Goal: Task Accomplishment & Management: Use online tool/utility

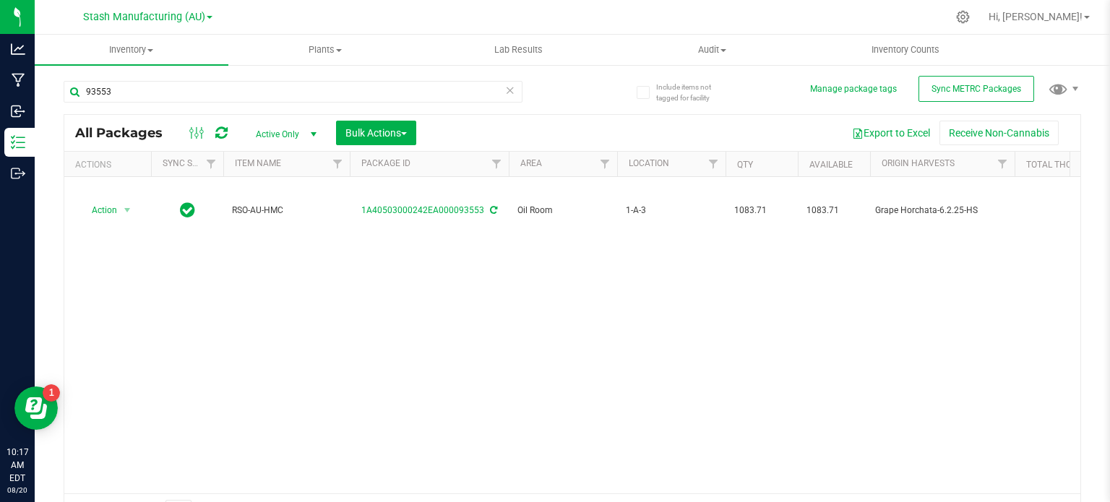
click at [595, 317] on div "Action Action Adjust qty Create package Edit attributes Global inventory Locate…" at bounding box center [572, 335] width 1016 height 317
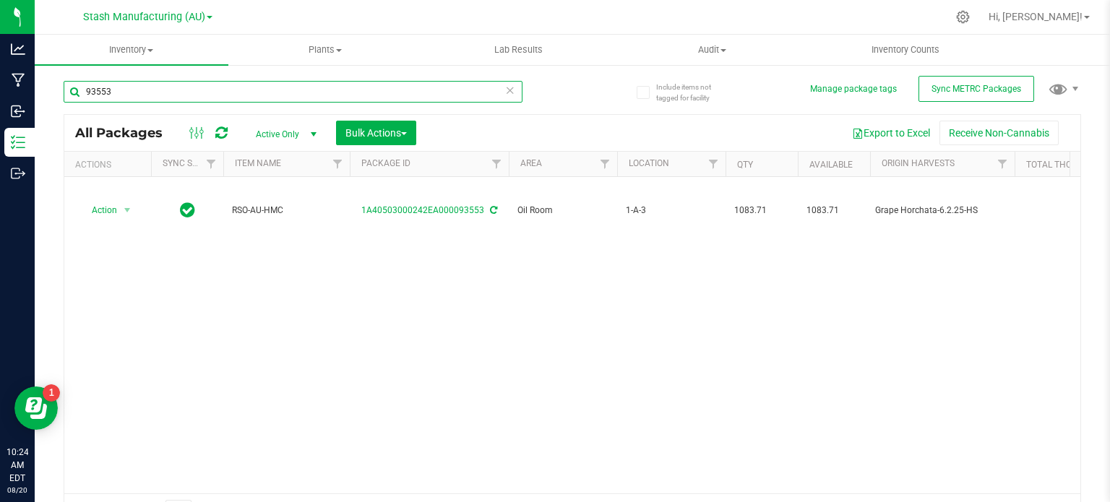
click at [176, 88] on input "93553" at bounding box center [293, 92] width 459 height 22
type input "9"
type input "97276"
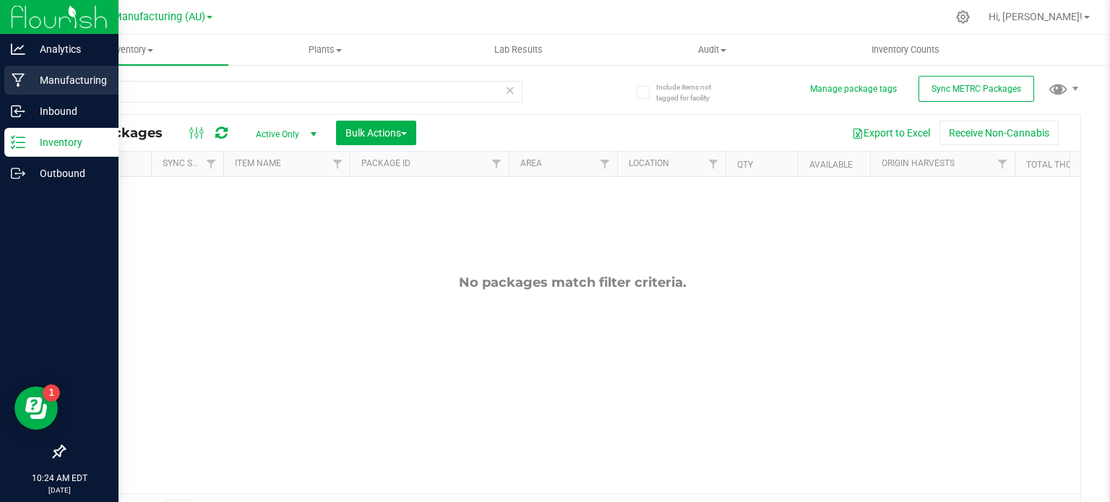
click at [48, 89] on div "Manufacturing" at bounding box center [61, 80] width 114 height 29
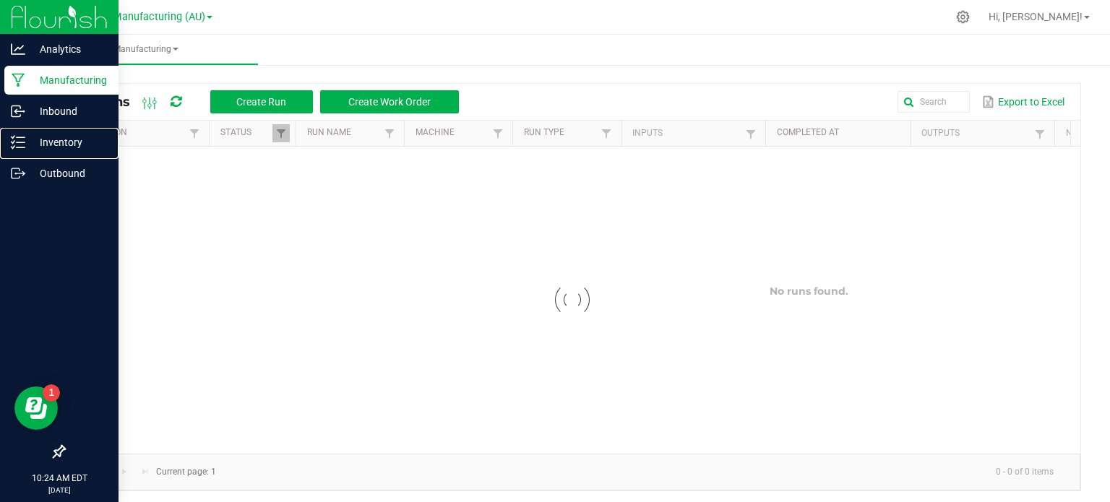
click at [77, 138] on p "Inventory" at bounding box center [68, 142] width 87 height 17
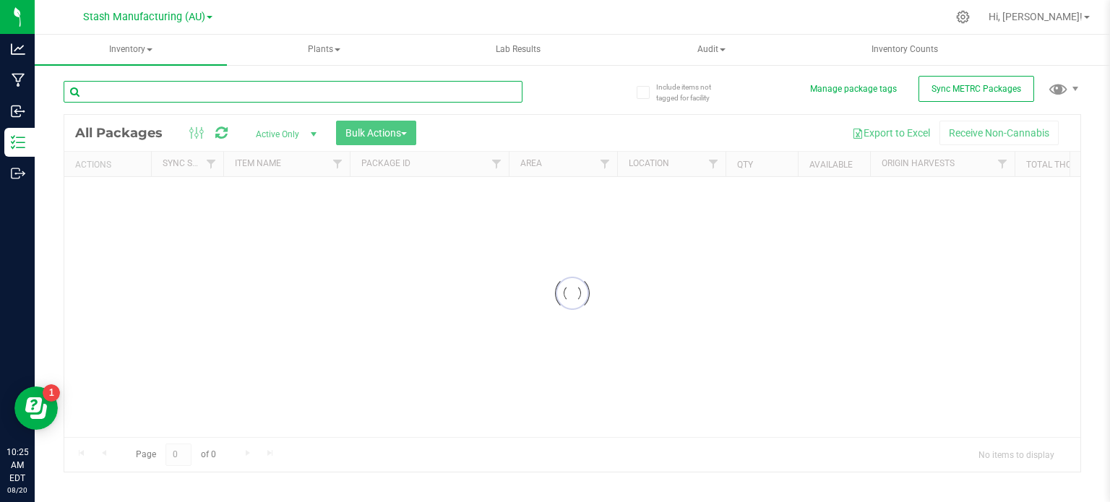
click at [137, 91] on input "text" at bounding box center [293, 92] width 459 height 22
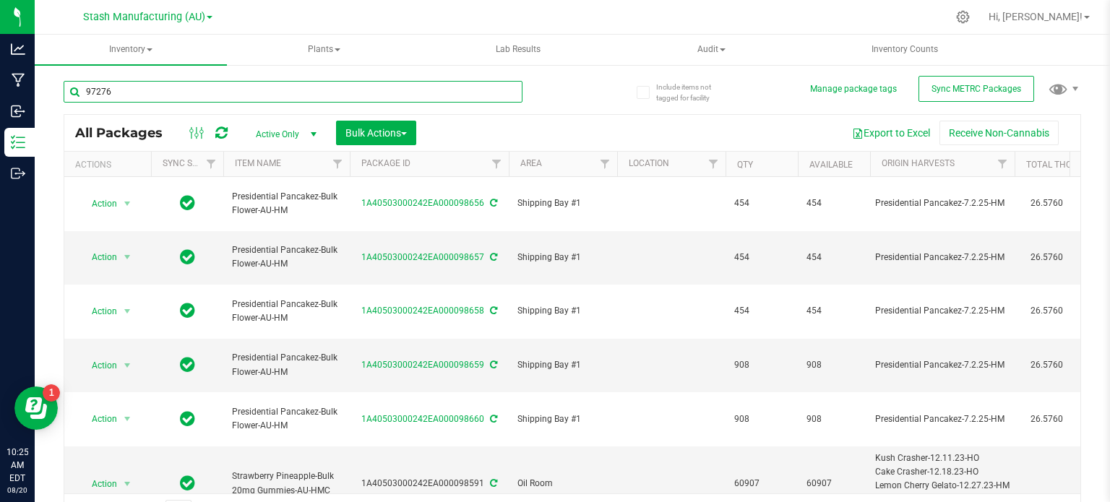
type input "97276"
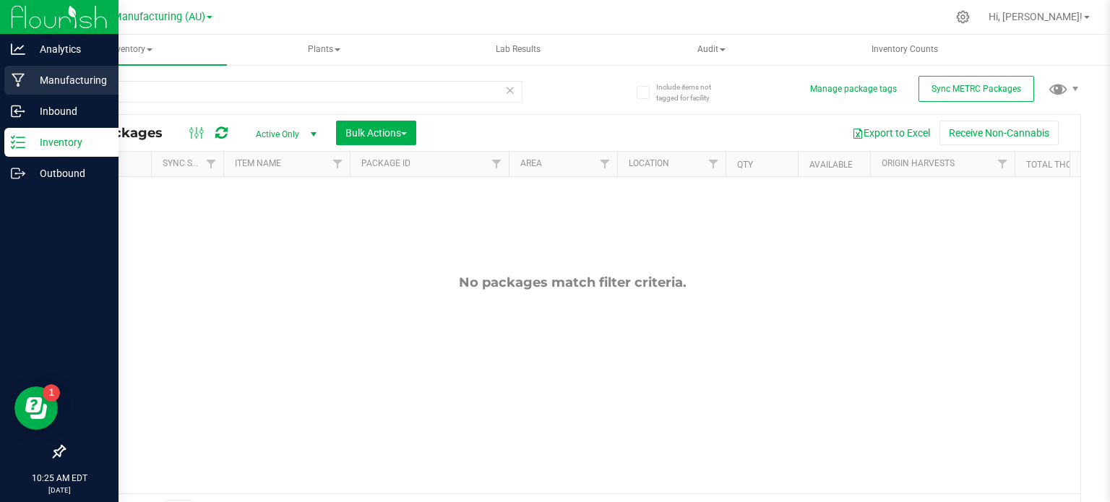
click at [23, 85] on icon at bounding box center [19, 80] width 14 height 14
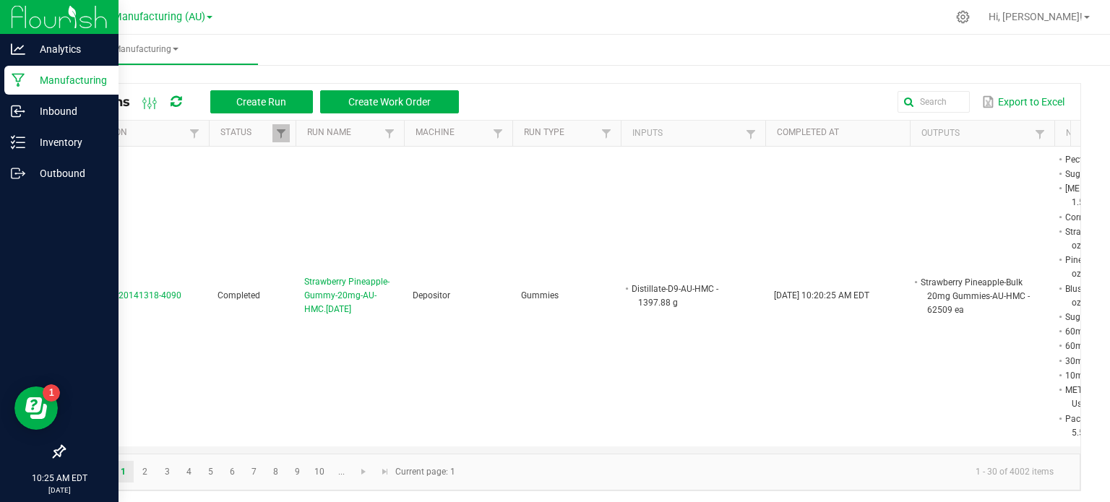
click at [85, 77] on p "Manufacturing" at bounding box center [68, 80] width 87 height 17
click at [80, 141] on p "Inventory" at bounding box center [68, 142] width 87 height 17
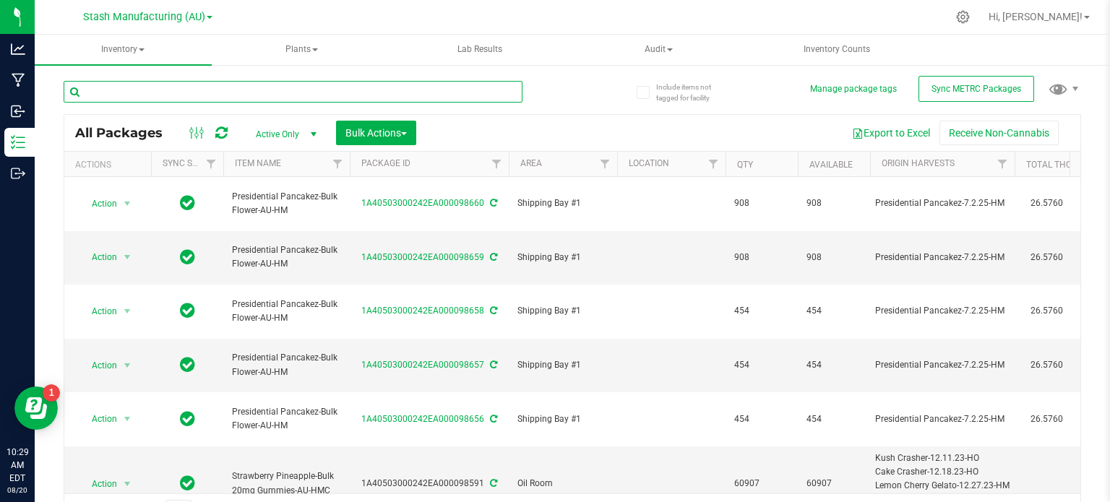
click at [316, 87] on input "text" at bounding box center [293, 92] width 459 height 22
type input "b"
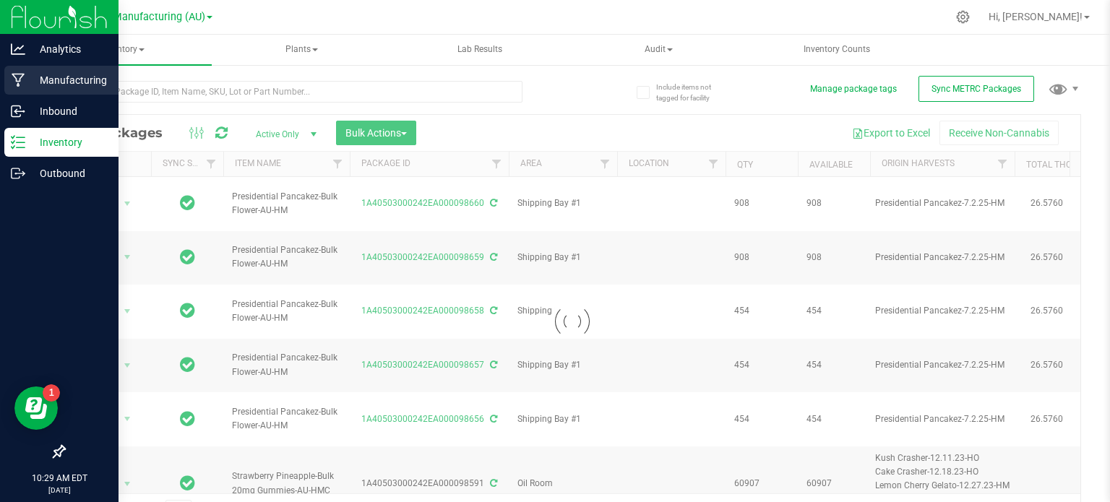
click at [23, 90] on div "Manufacturing" at bounding box center [61, 80] width 114 height 29
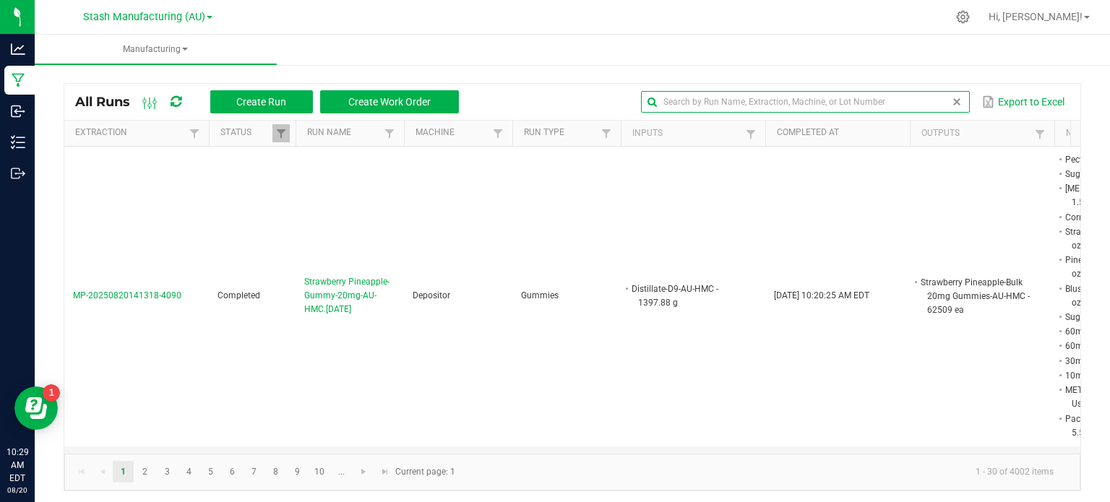
click at [926, 95] on input "text" at bounding box center [805, 102] width 329 height 22
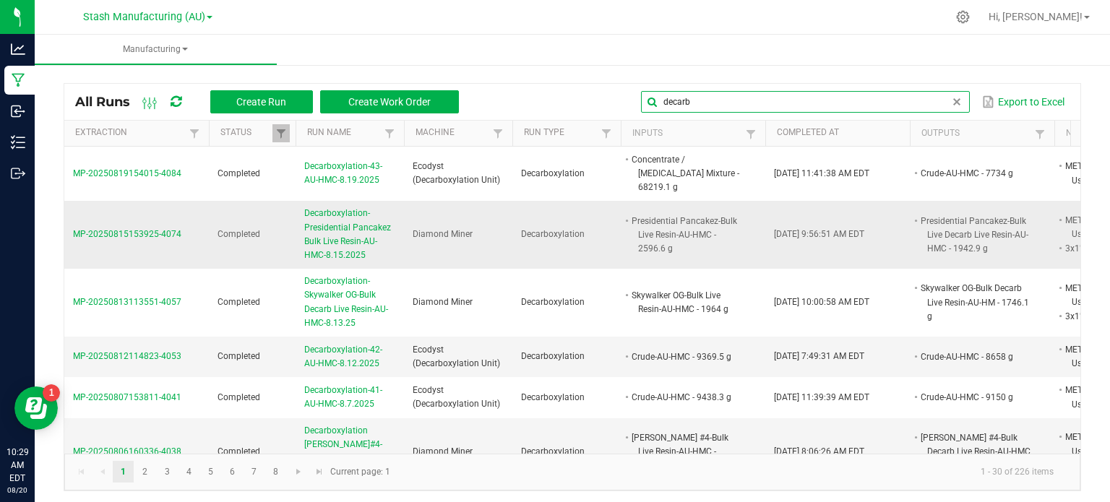
type input "decarb"
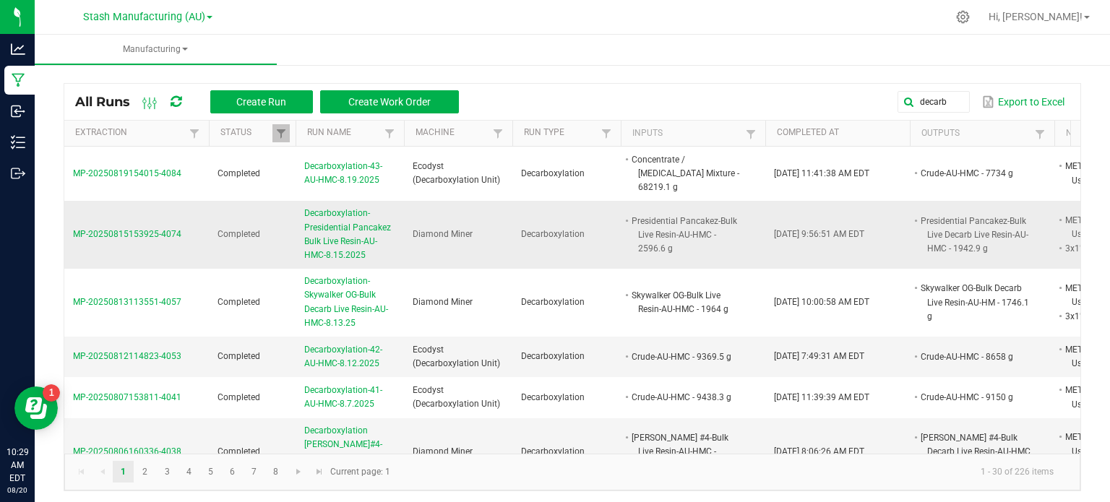
click at [377, 220] on span "Decarboxylation-Presidential Pancakez Bulk Live Resin-AU-HMC-8.15.2025" at bounding box center [349, 235] width 91 height 56
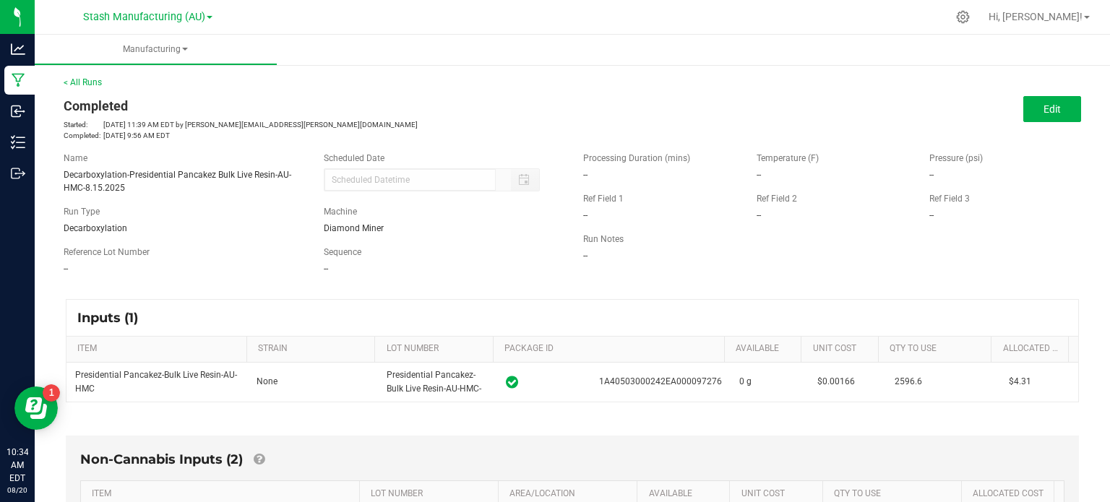
click at [1082, 183] on div "< All Runs Completed Started: [DATE] 11:39 AM EDT by [PERSON_NAME][EMAIL_ADDRES…" at bounding box center [573, 457] width 1076 height 792
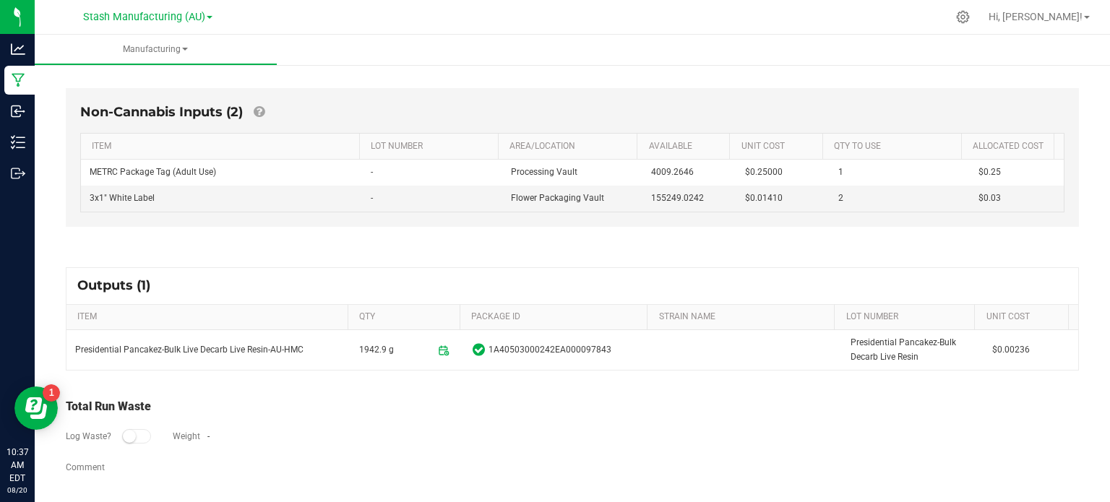
click at [758, 462] on div "Comment" at bounding box center [573, 469] width 1014 height 17
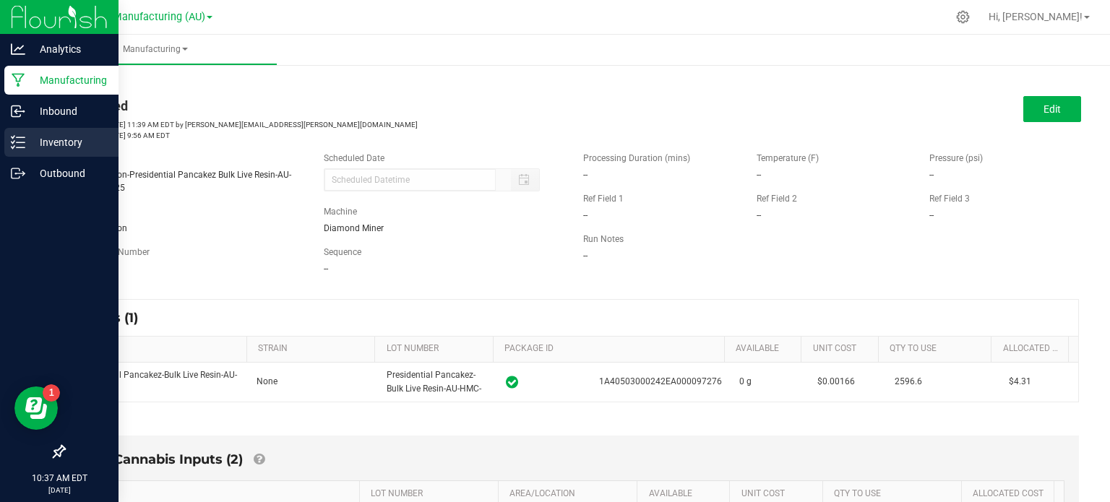
click at [30, 142] on p "Inventory" at bounding box center [68, 142] width 87 height 17
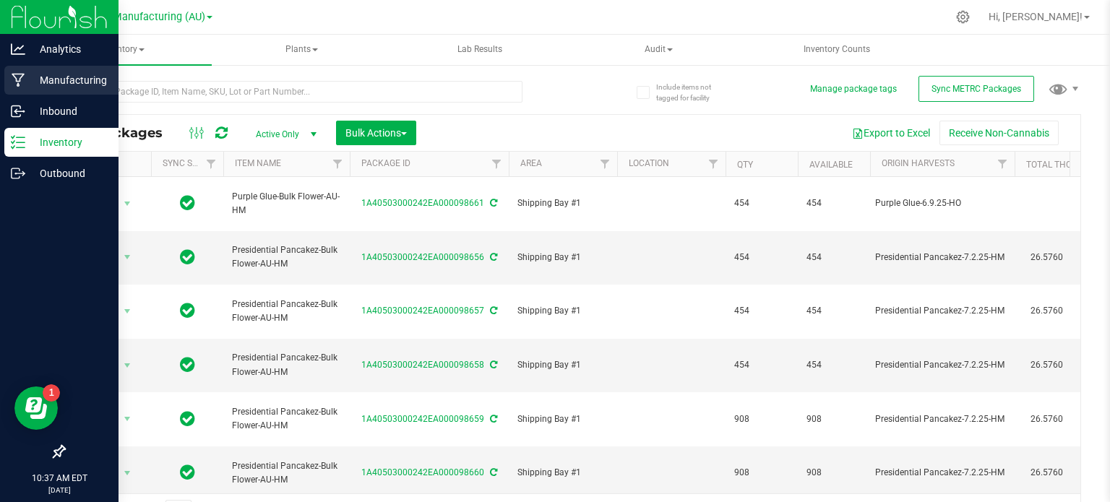
click at [29, 77] on p "Manufacturing" at bounding box center [68, 80] width 87 height 17
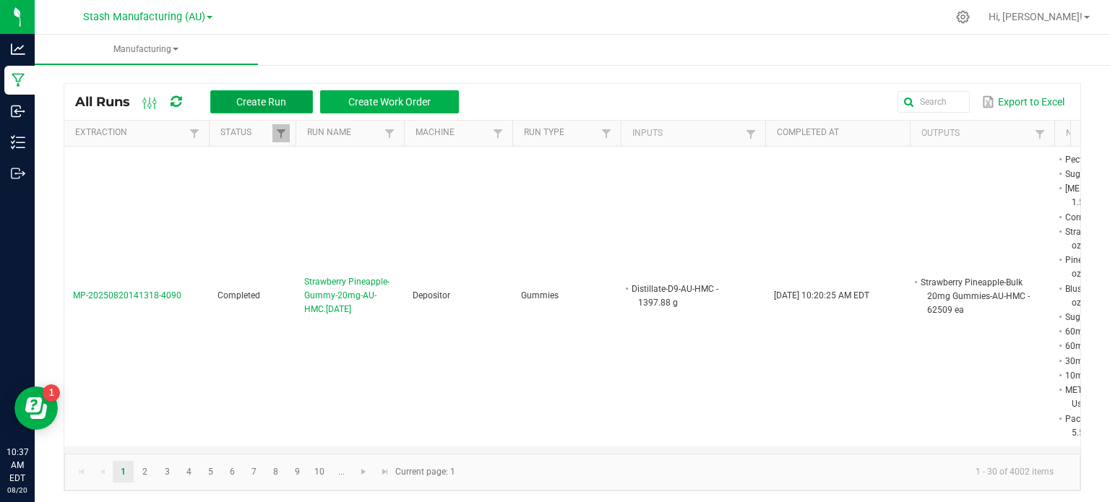
click at [300, 90] on button "Create Run" at bounding box center [261, 101] width 103 height 23
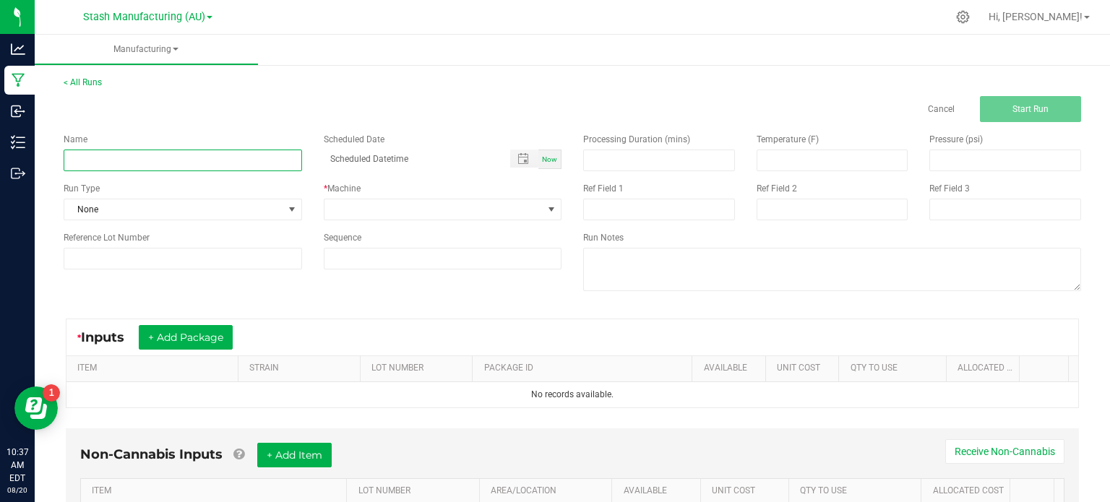
click at [269, 163] on input at bounding box center [183, 161] width 239 height 22
type input "Sock Packing-Cap Junky Fresh Frozen-AU-HMC-8.20.2025"
click at [290, 210] on span at bounding box center [292, 210] width 12 height 12
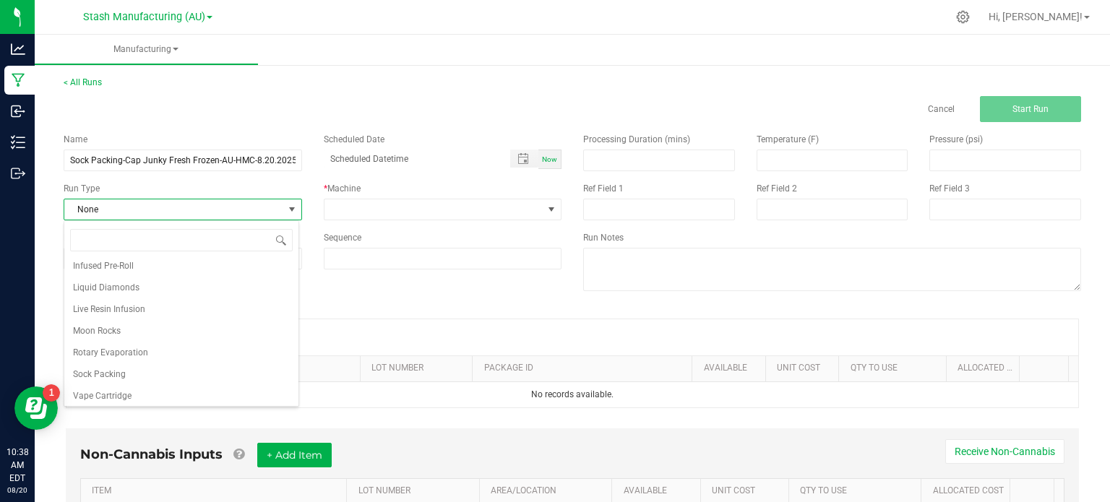
scroll to position [223, 0]
click at [236, 361] on li "Sock Packing" at bounding box center [181, 372] width 234 height 22
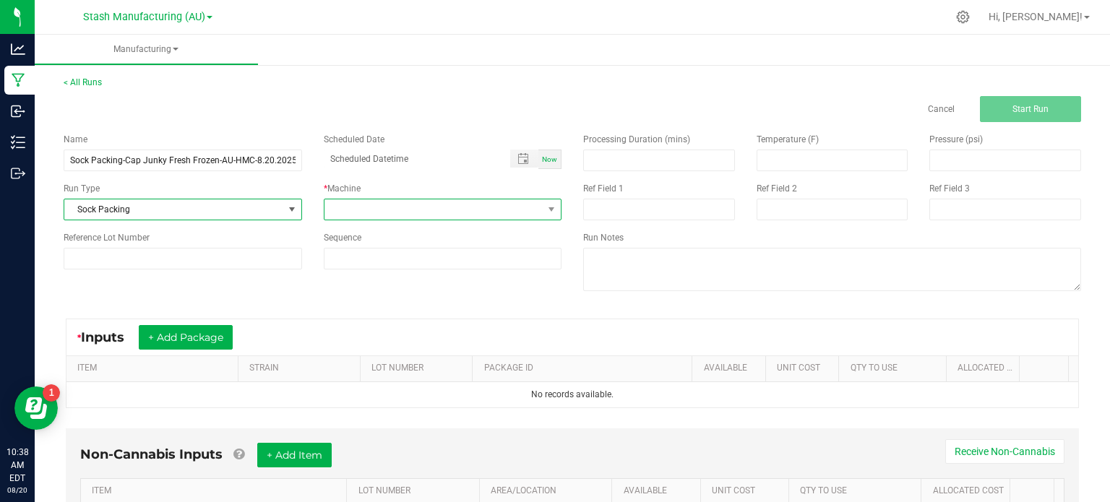
click at [479, 215] on span at bounding box center [434, 210] width 219 height 20
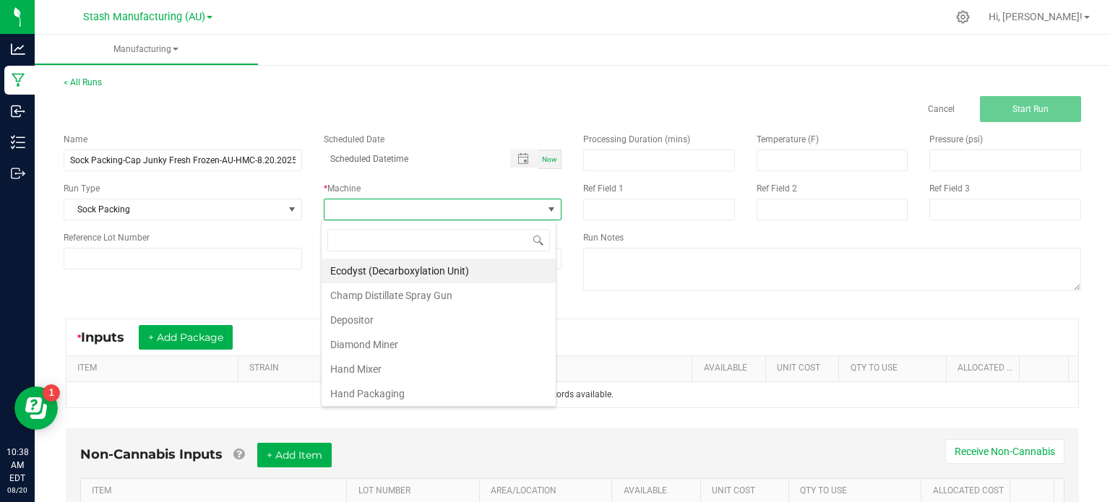
scroll to position [244, 0]
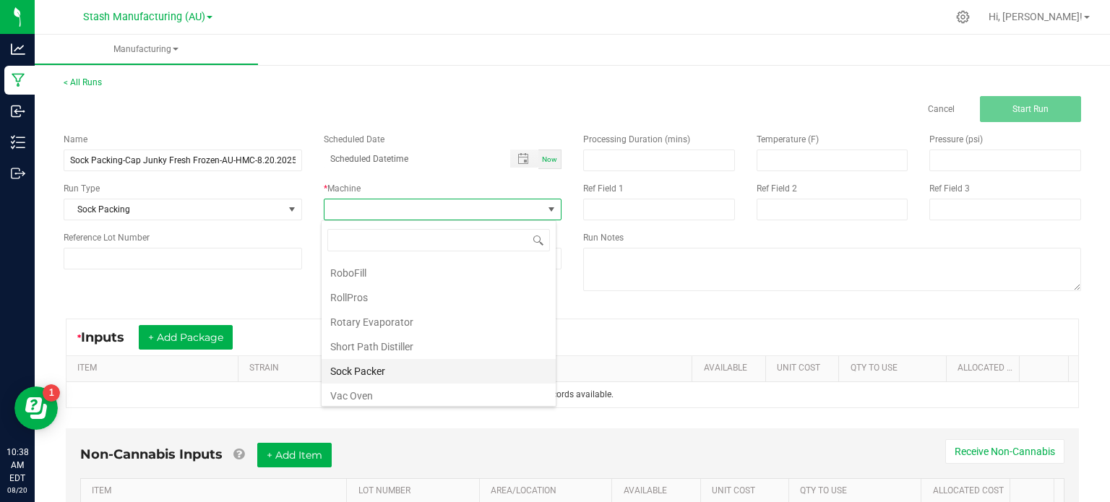
click at [489, 372] on li "Sock Packer" at bounding box center [439, 371] width 234 height 25
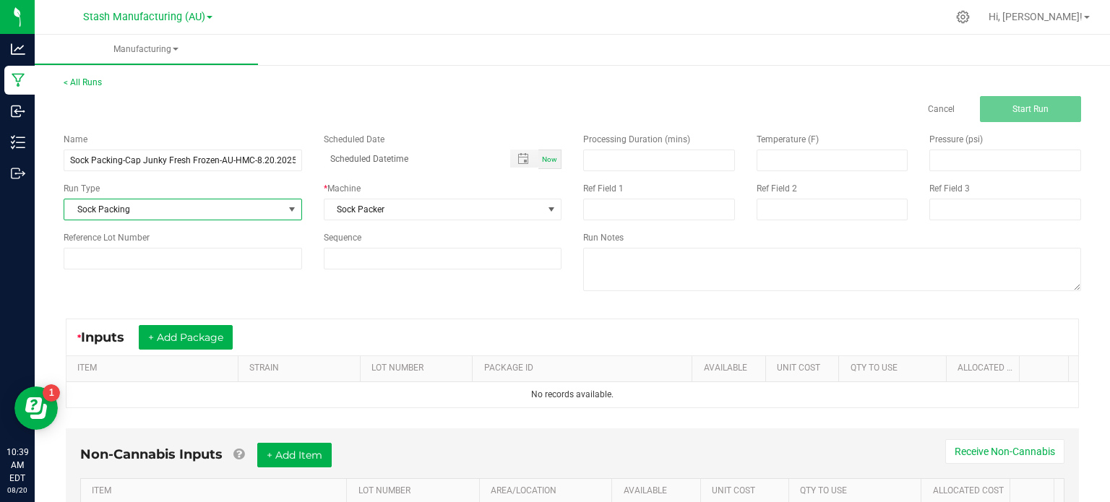
click at [210, 202] on span "Sock Packing" at bounding box center [173, 210] width 219 height 20
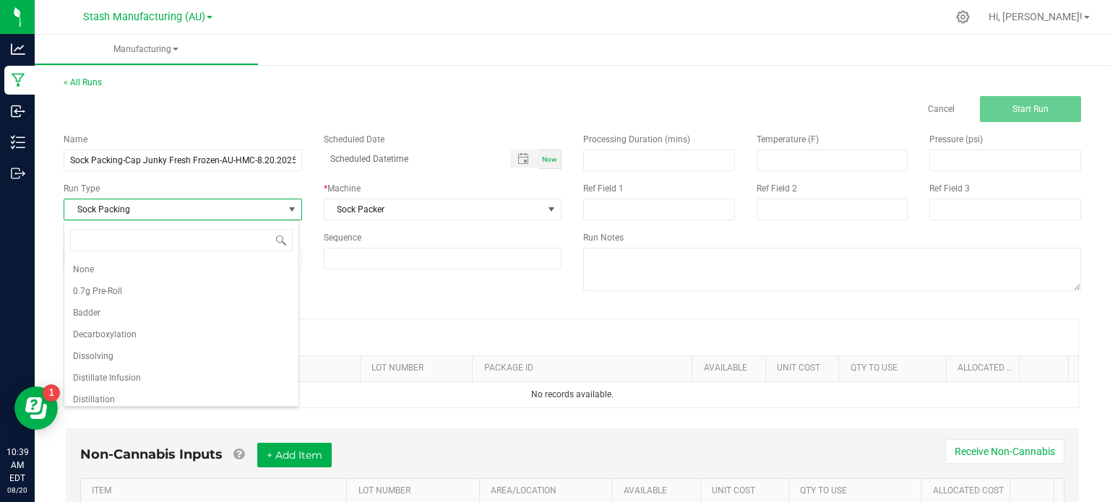
scroll to position [21, 235]
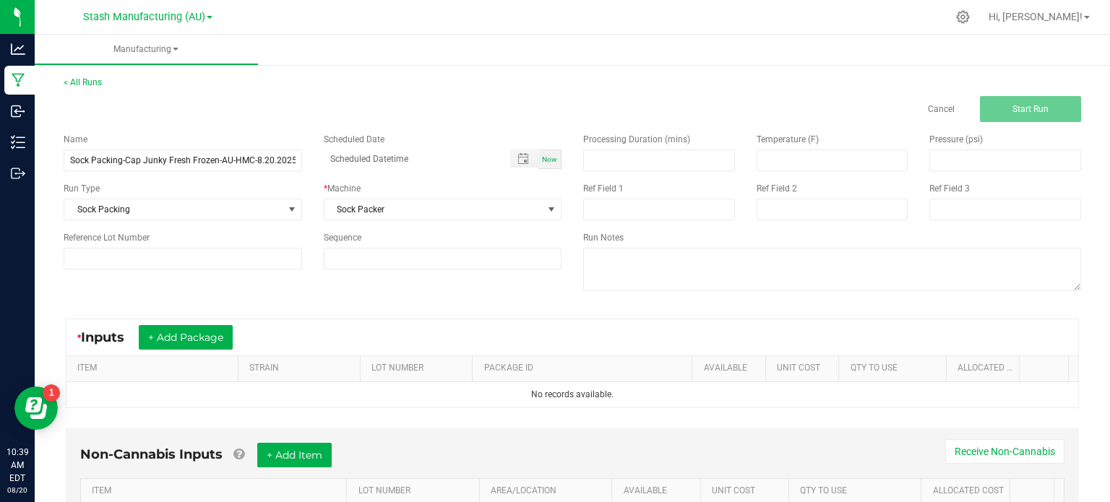
click at [258, 83] on div "< All Runs Cancel Start Run" at bounding box center [573, 99] width 1018 height 46
click at [425, 292] on div "Name Sock Packing-Cap Junky Fresh Frozen-AU-HMC-8.20.2025 Scheduled Date Now Ru…" at bounding box center [573, 214] width 1040 height 184
click at [200, 335] on button "+ Add Package" at bounding box center [186, 337] width 94 height 25
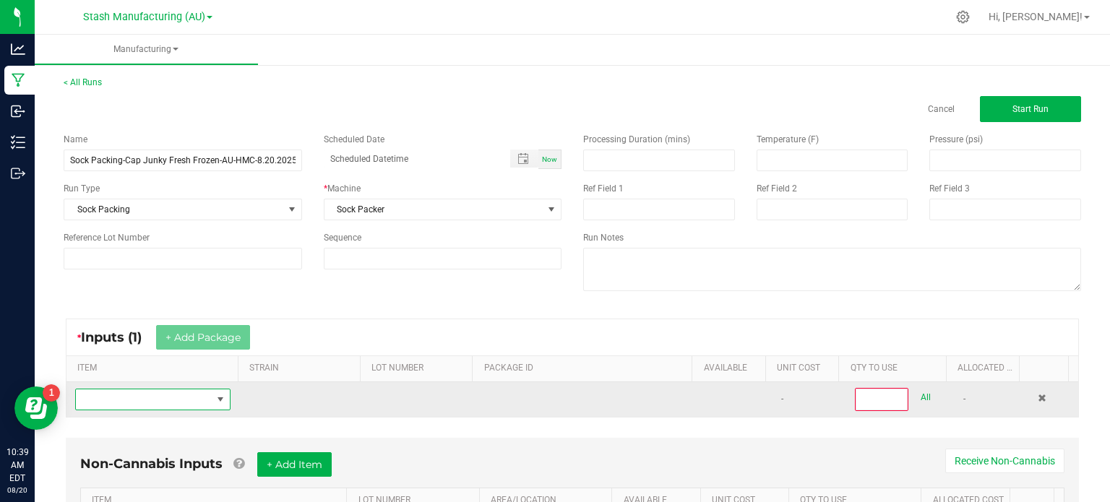
click at [160, 395] on span "NO DATA FOUND" at bounding box center [144, 400] width 136 height 20
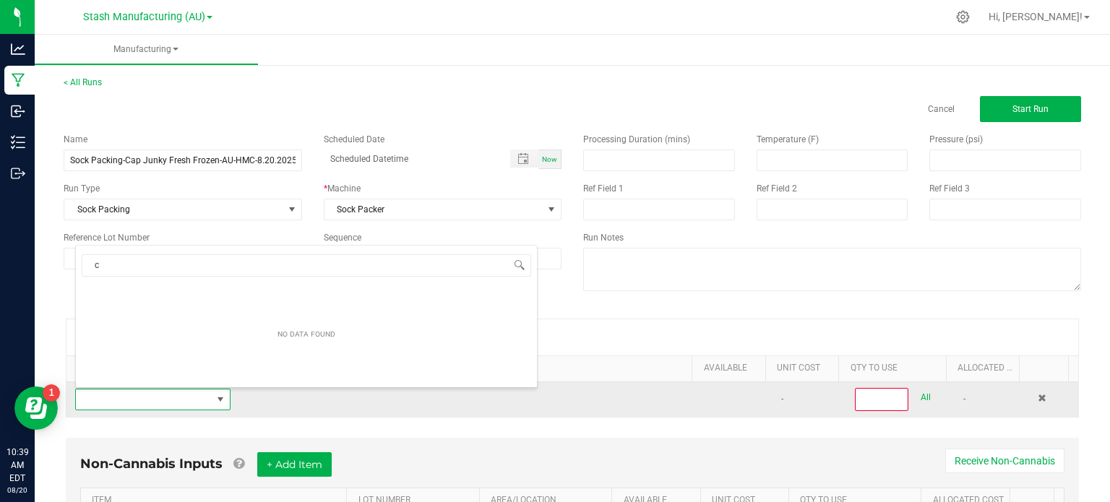
scroll to position [21, 150]
type input "cap"
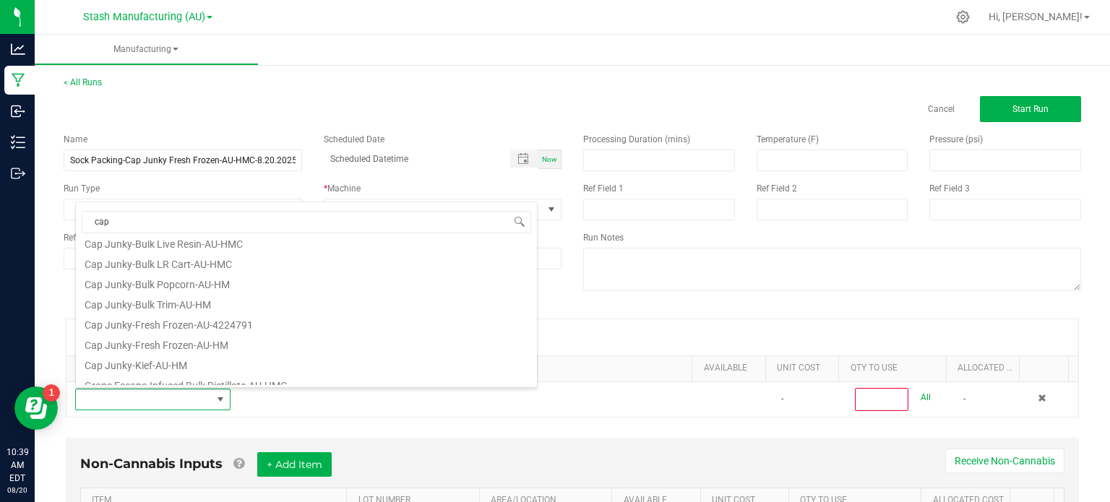
scroll to position [442, 0]
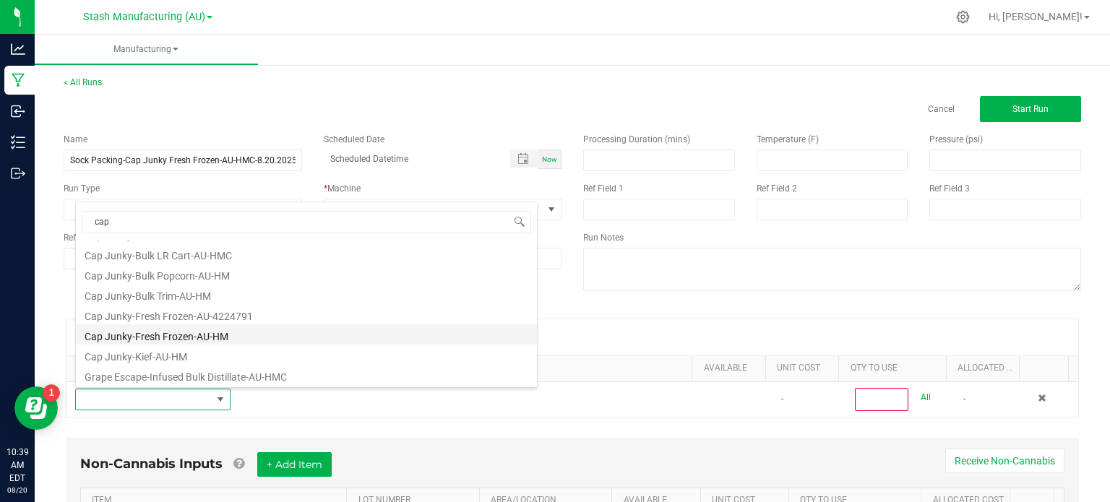
click at [397, 341] on li "Cap Junky-Fresh Frozen-AU-HM" at bounding box center [306, 335] width 461 height 20
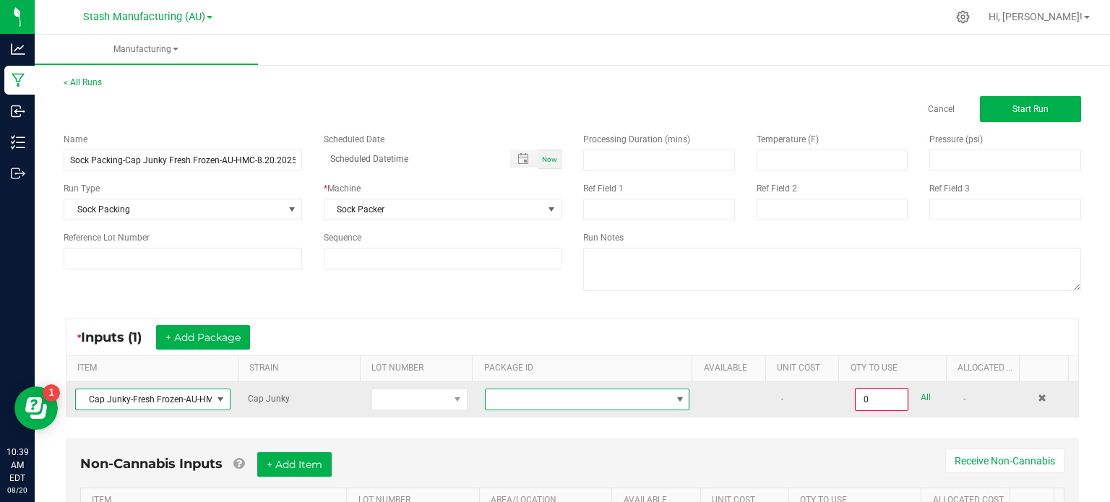
click at [523, 404] on span at bounding box center [578, 400] width 185 height 20
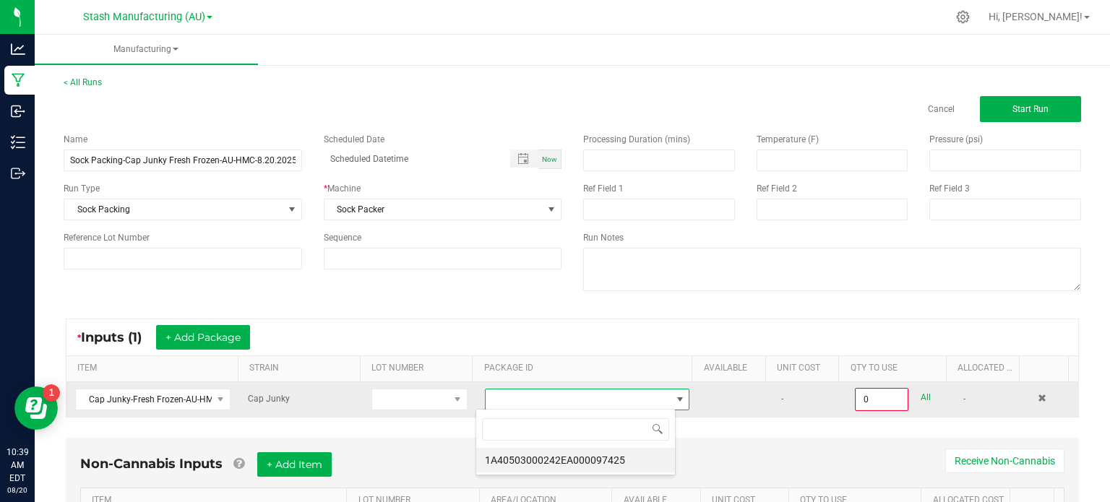
scroll to position [21, 200]
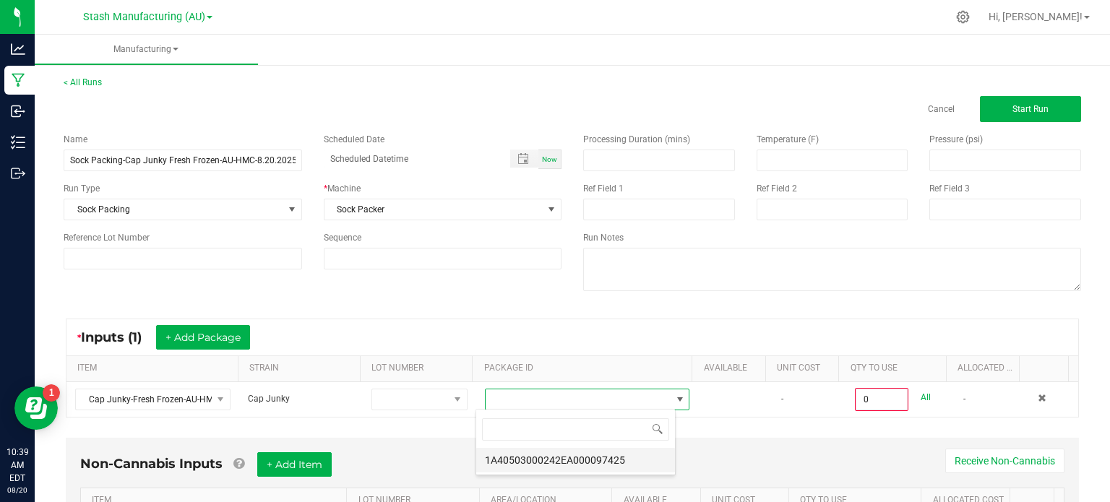
click at [547, 461] on li "1A40503000242EA000097425" at bounding box center [575, 460] width 199 height 25
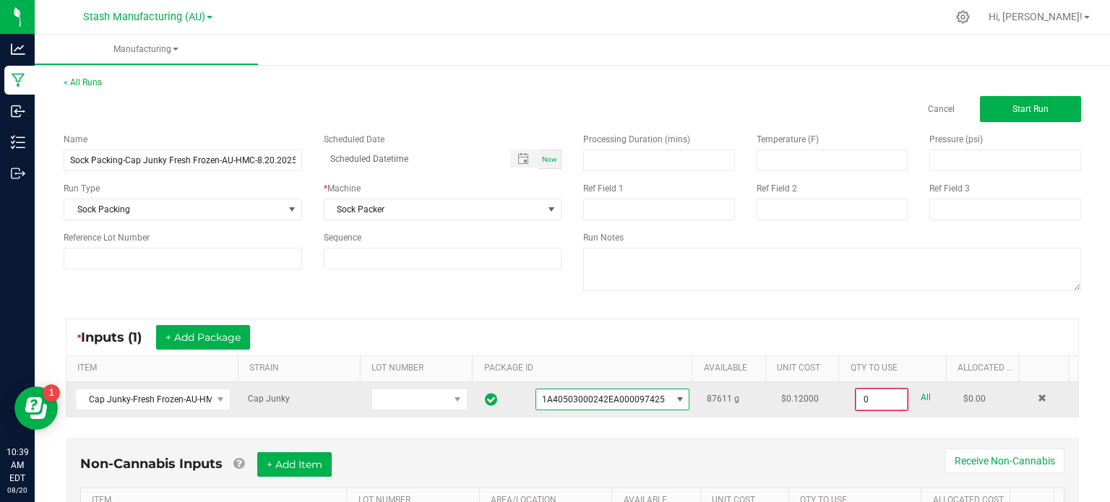
click at [857, 390] on input "0" at bounding box center [882, 400] width 51 height 20
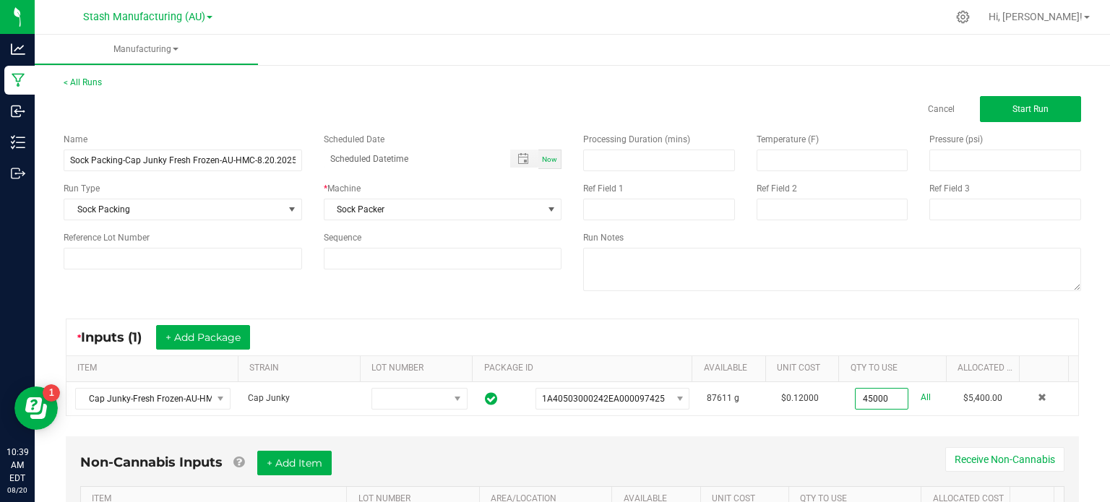
scroll to position [1, 0]
type input "45000.0000 g"
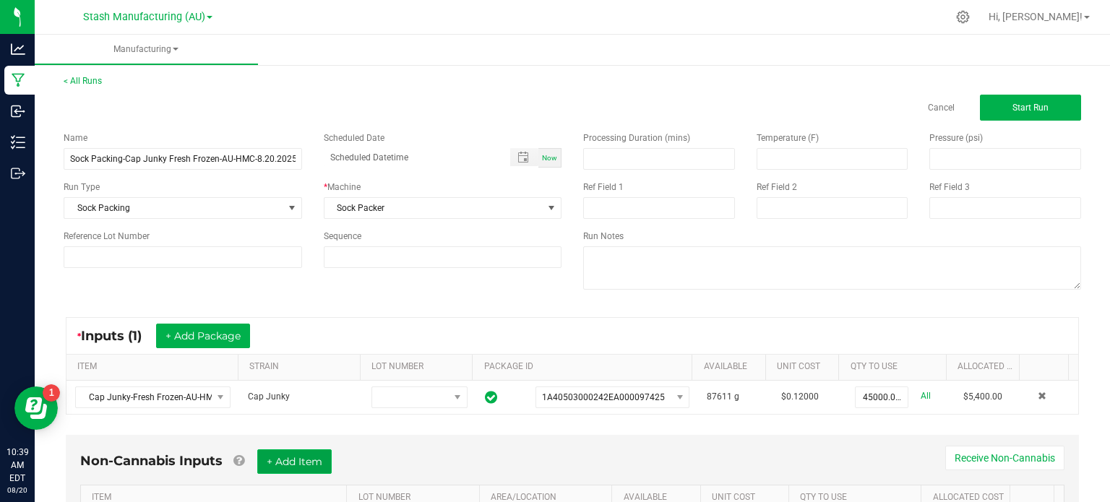
scroll to position [90, 0]
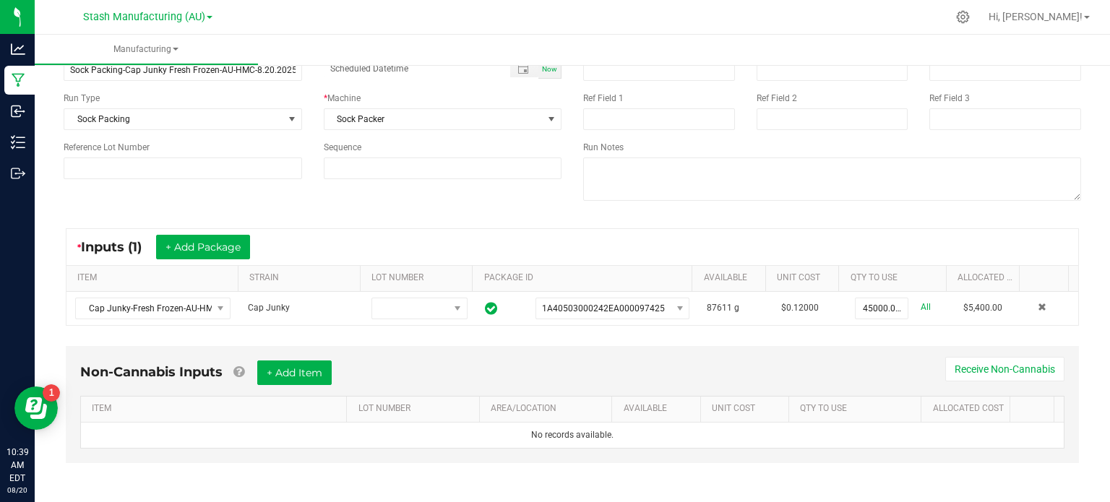
click at [337, 368] on div "Non-Cannabis Inputs + Add Item Receive Non-Cannabis" at bounding box center [572, 378] width 985 height 35
click at [320, 372] on button "+ Add Item" at bounding box center [294, 373] width 74 height 25
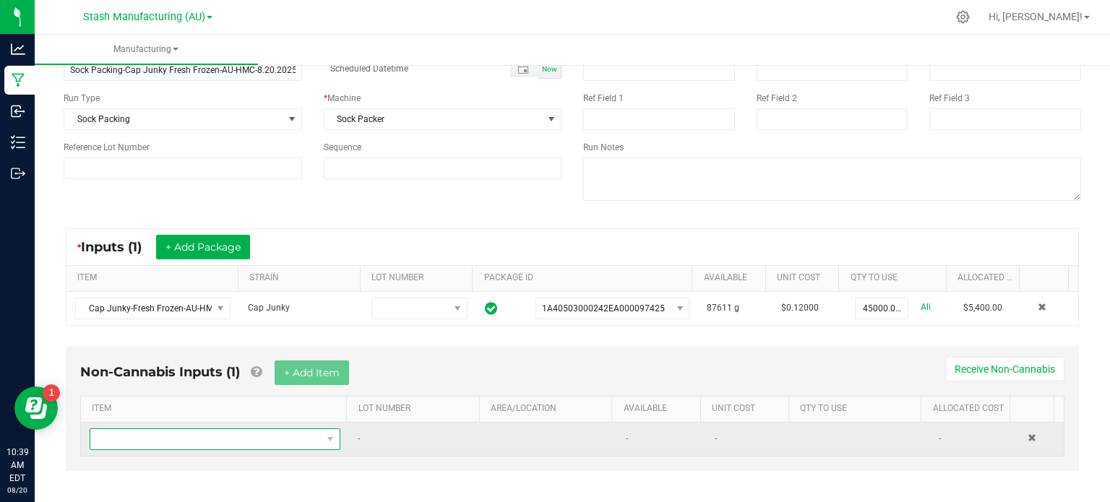
click at [280, 433] on span "NO DATA FOUND" at bounding box center [205, 439] width 231 height 20
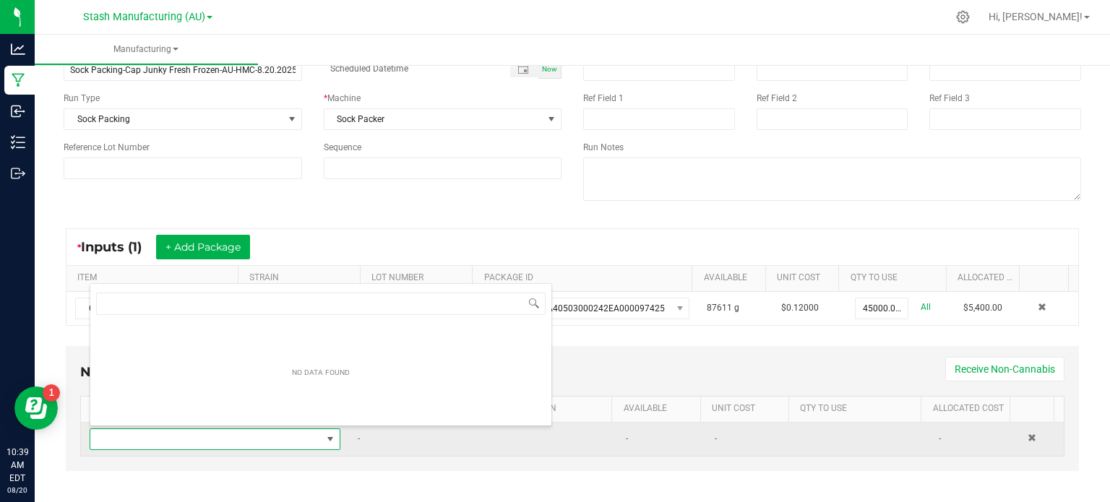
scroll to position [21, 241]
type input "1"
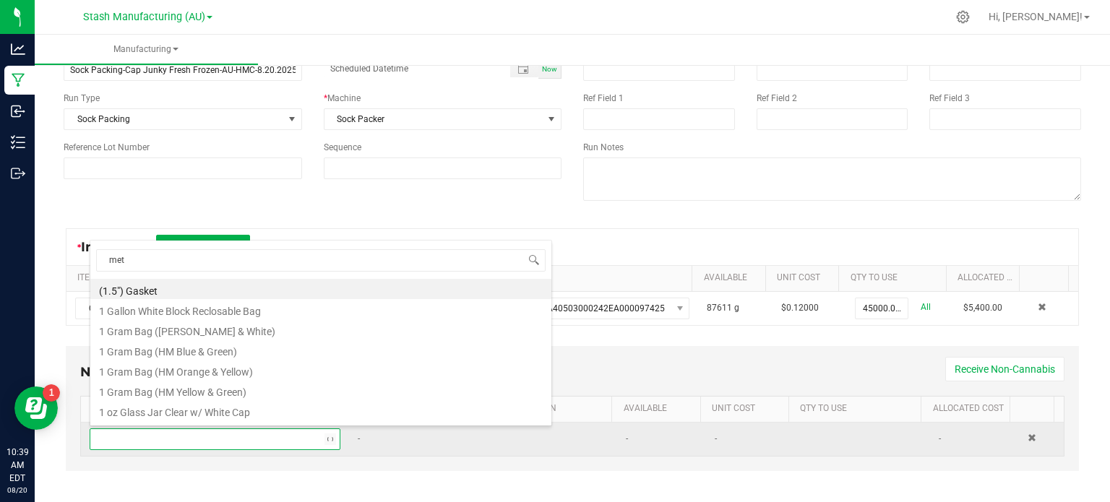
type input "met"
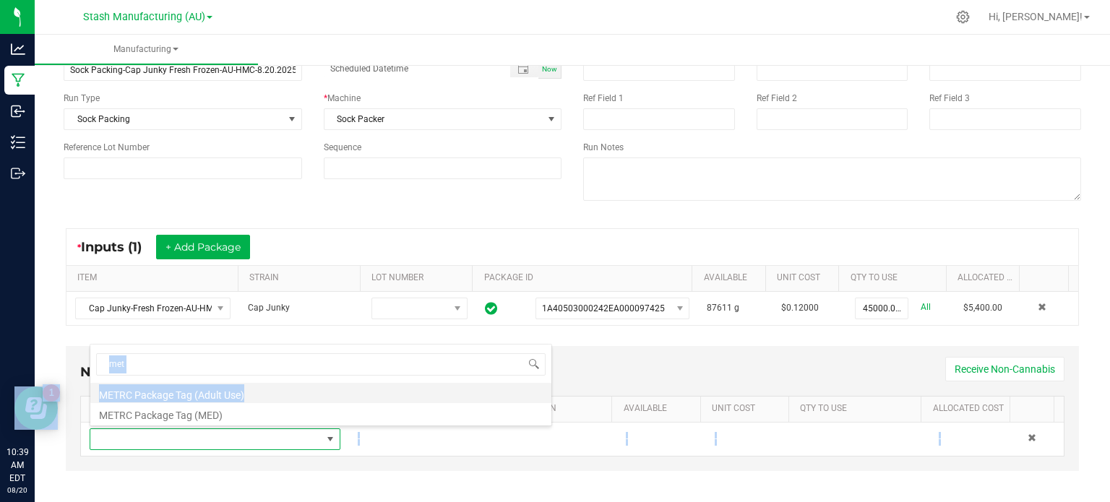
drag, startPoint x: 280, startPoint y: 433, endPoint x: 287, endPoint y: 397, distance: 36.9
click at [287, 397] on body "Analytics Manufacturing Inbound Inventory Outbound 10:39 AM EDT [DATE] 08/20 St…" at bounding box center [555, 251] width 1110 height 502
click at [287, 397] on li "METRC Package Tag (Adult Use)" at bounding box center [320, 393] width 461 height 20
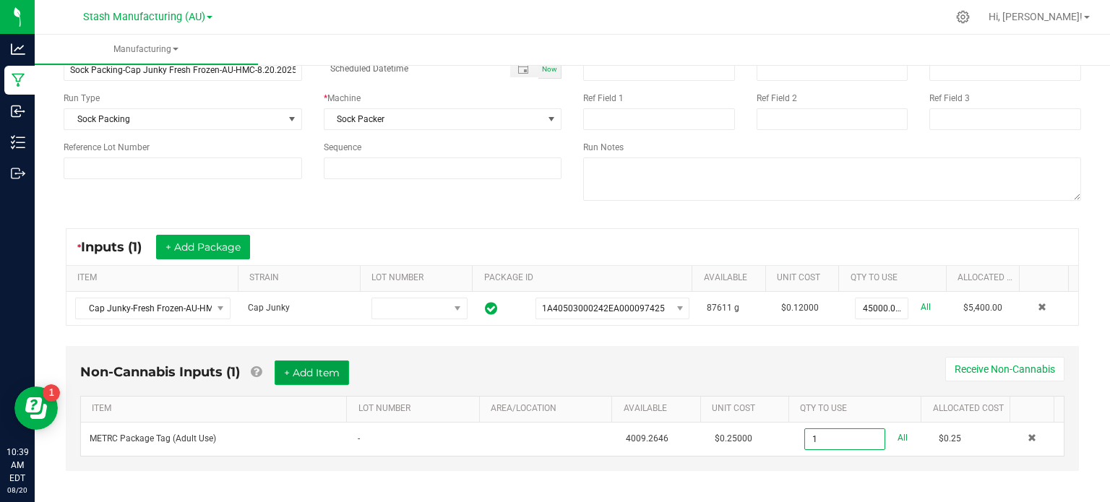
type input "1 ea"
click at [287, 375] on button "+ Add Item" at bounding box center [312, 373] width 74 height 25
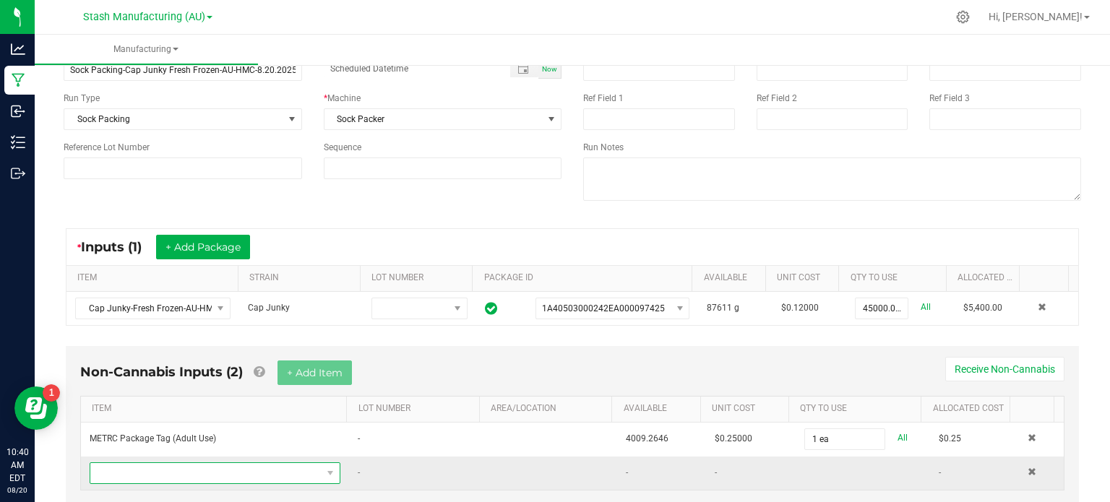
click at [140, 468] on span "NO DATA FOUND" at bounding box center [205, 473] width 231 height 20
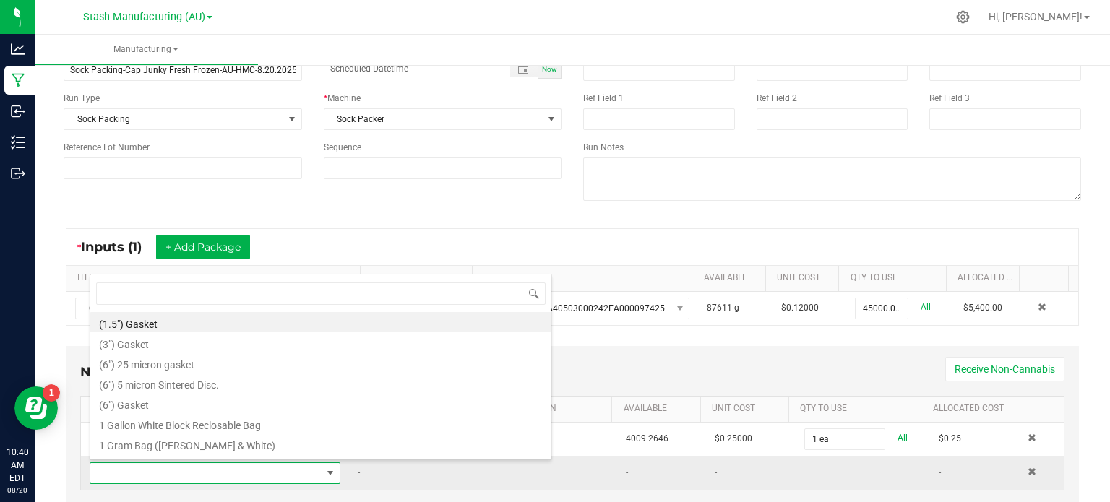
click at [404, 474] on td "-" at bounding box center [416, 473] width 134 height 33
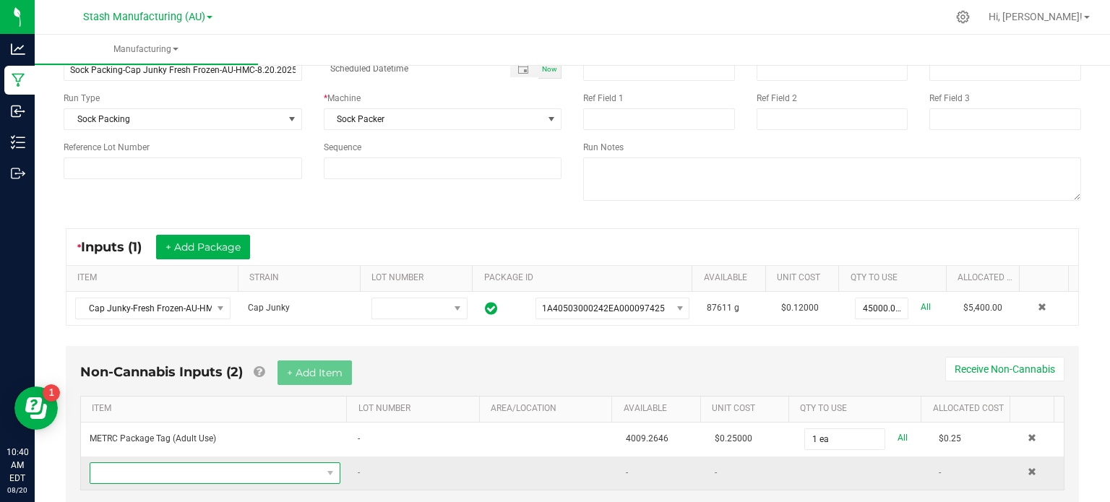
click at [266, 466] on span "NO DATA FOUND" at bounding box center [205, 473] width 231 height 20
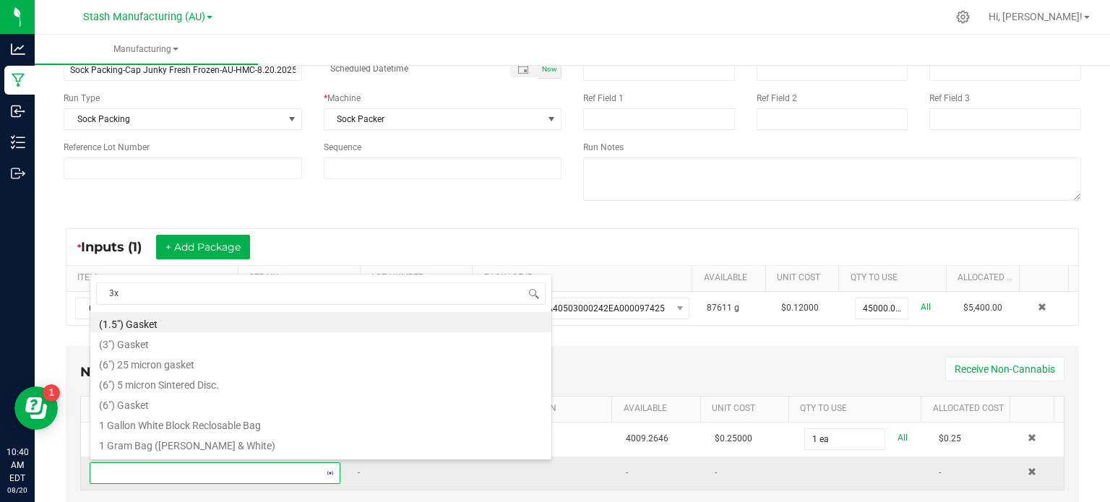
type input "3x1"
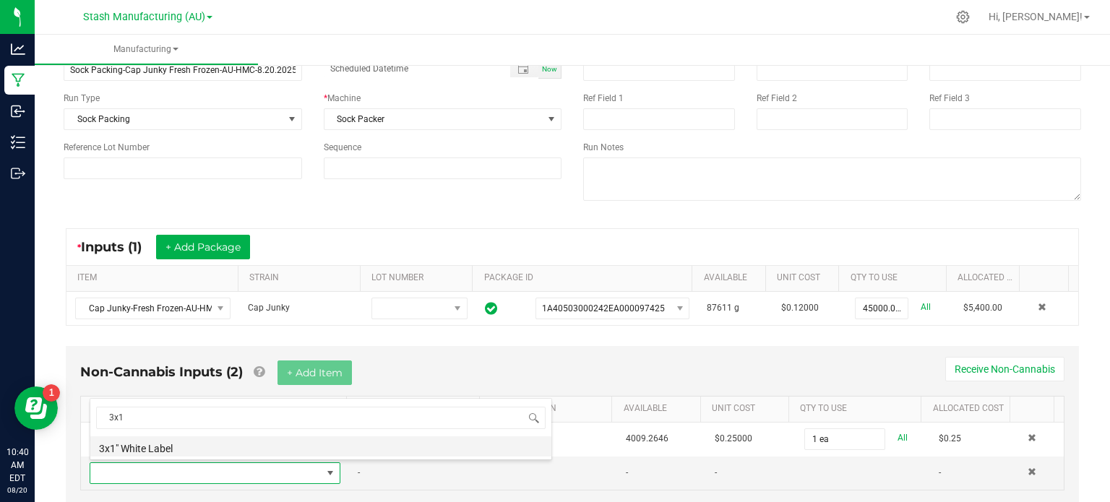
click at [257, 446] on li "3x1" White Label" at bounding box center [320, 447] width 461 height 20
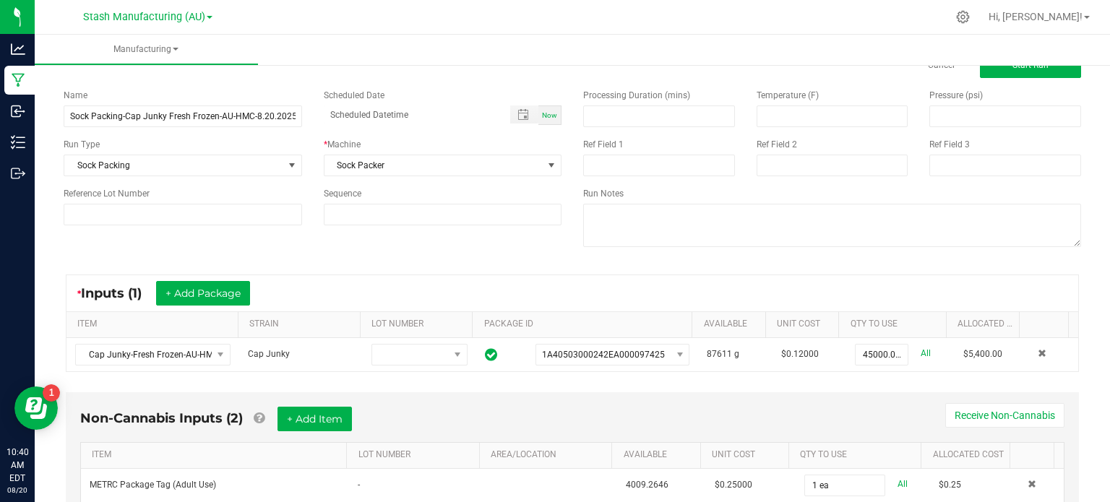
scroll to position [35, 0]
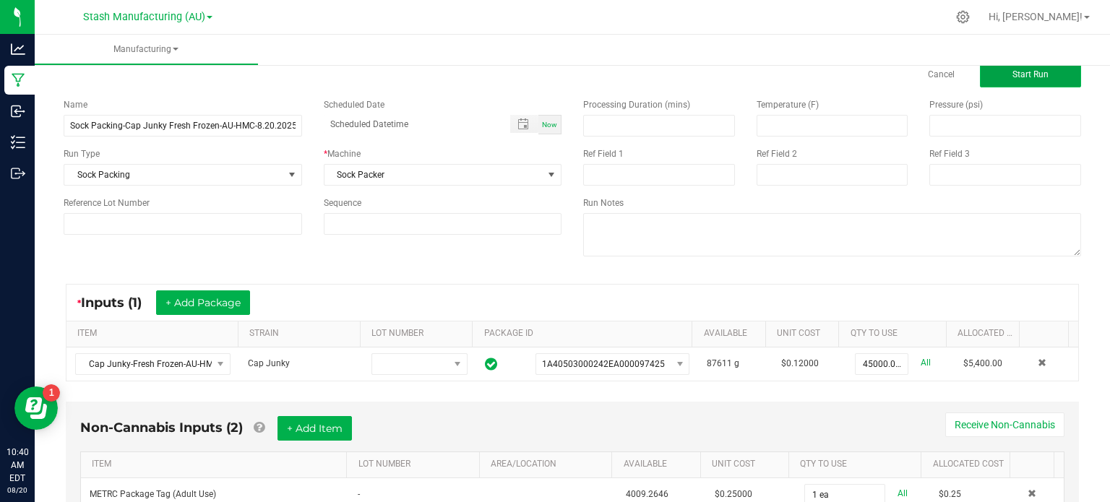
type input "15 ea"
click at [1025, 69] on span "Start Run" at bounding box center [1031, 74] width 36 height 10
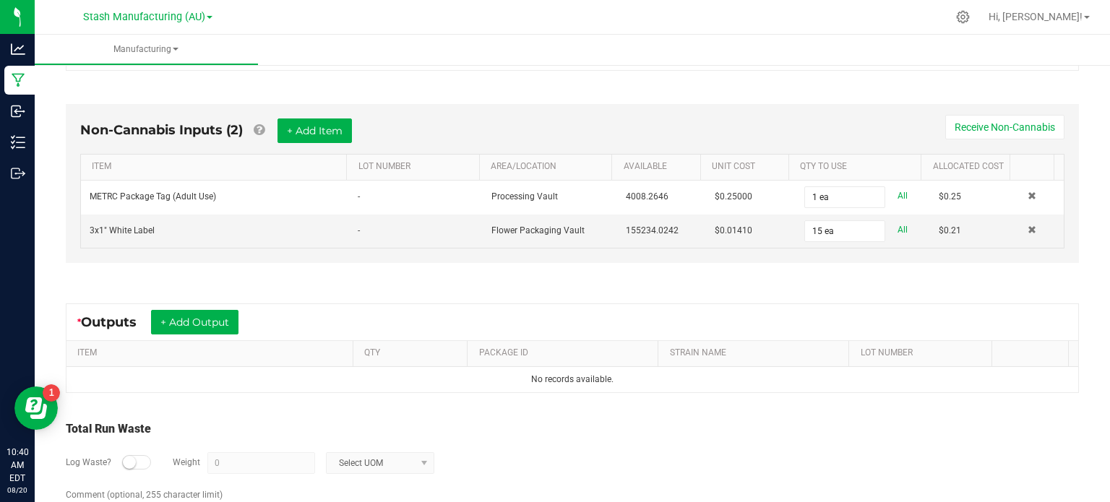
scroll to position [416, 0]
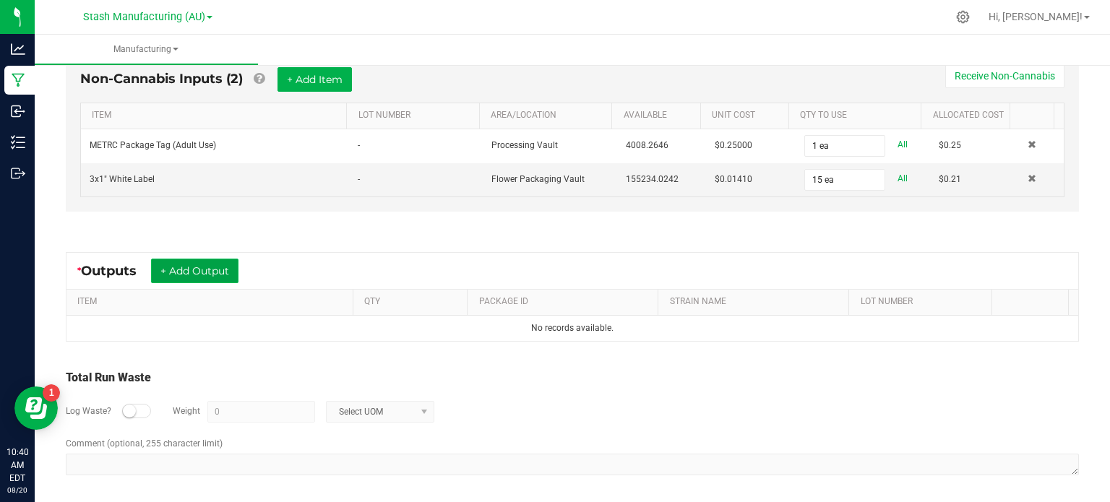
click at [181, 263] on button "+ Add Output" at bounding box center [194, 271] width 87 height 25
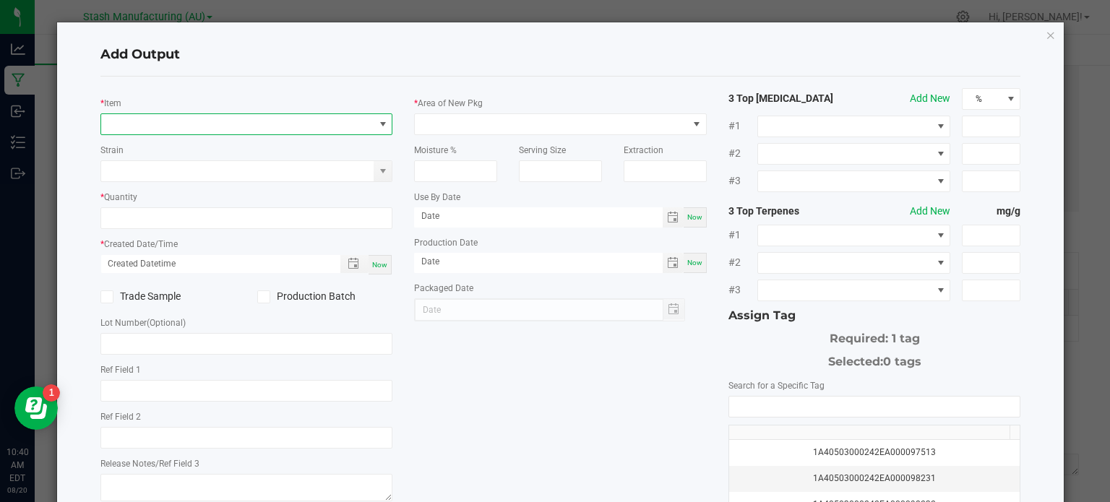
click at [194, 118] on span "NO DATA FOUND" at bounding box center [237, 124] width 273 height 20
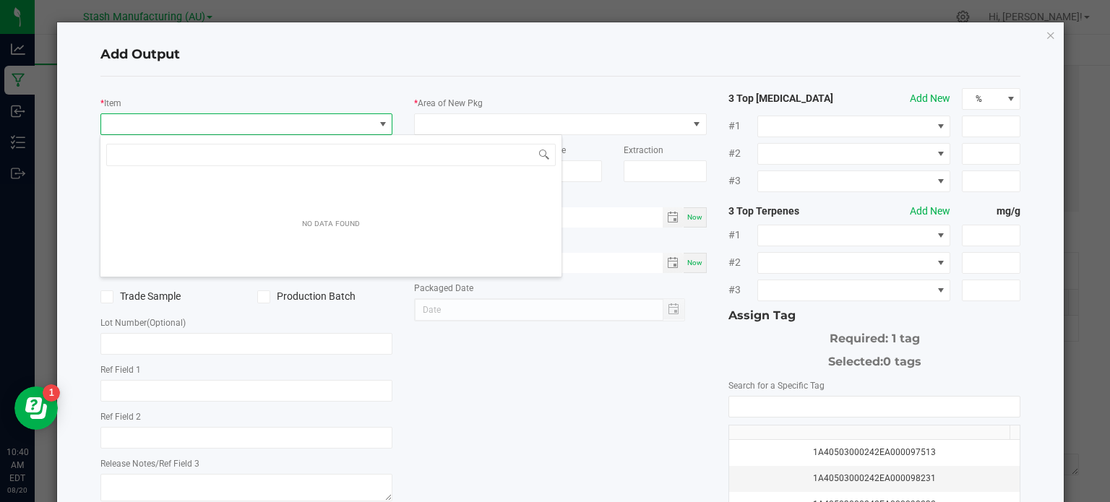
scroll to position [21, 289]
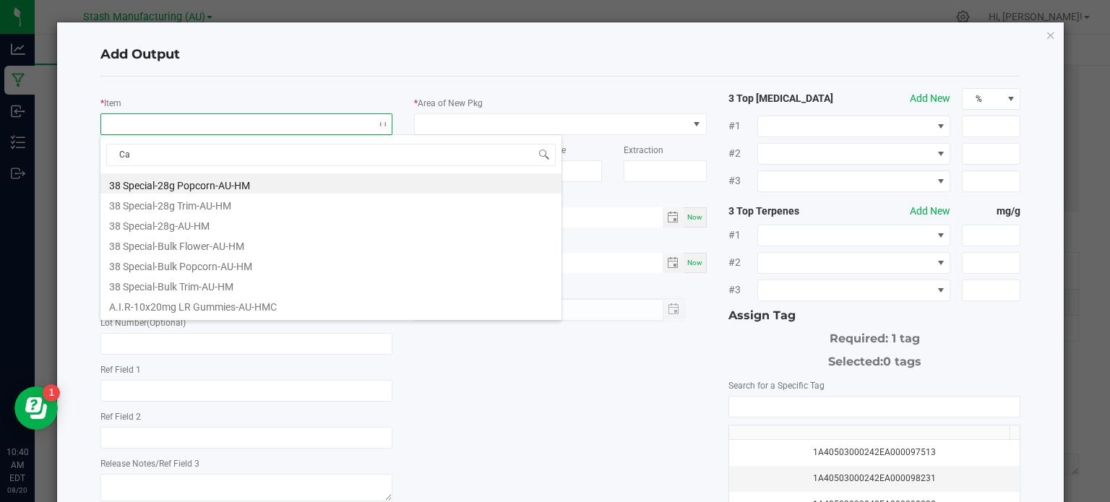
type input "Cap"
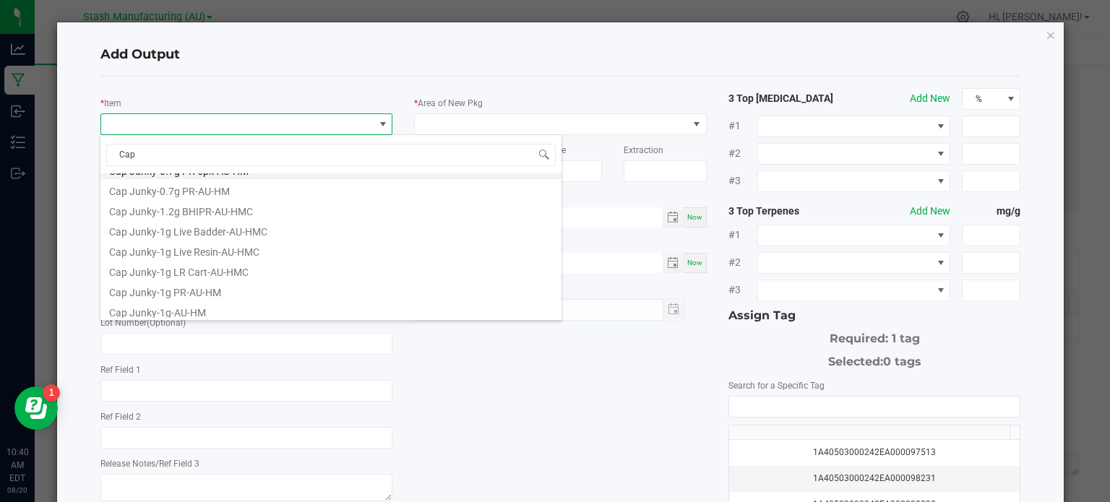
scroll to position [0, 0]
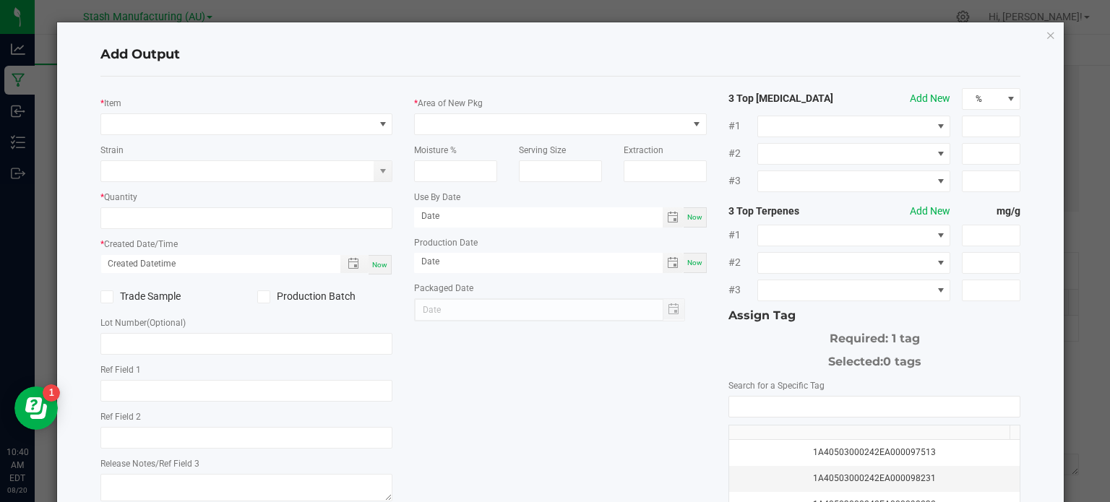
click at [364, 103] on div "* Item" at bounding box center [246, 115] width 293 height 40
click at [314, 120] on span "NO DATA FOUND" at bounding box center [237, 124] width 273 height 20
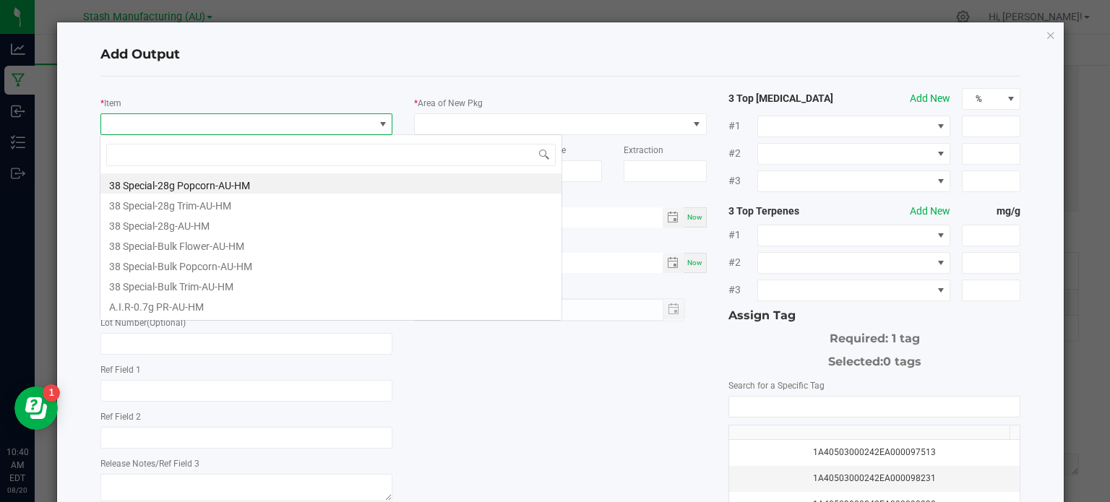
scroll to position [21, 289]
type input "biom"
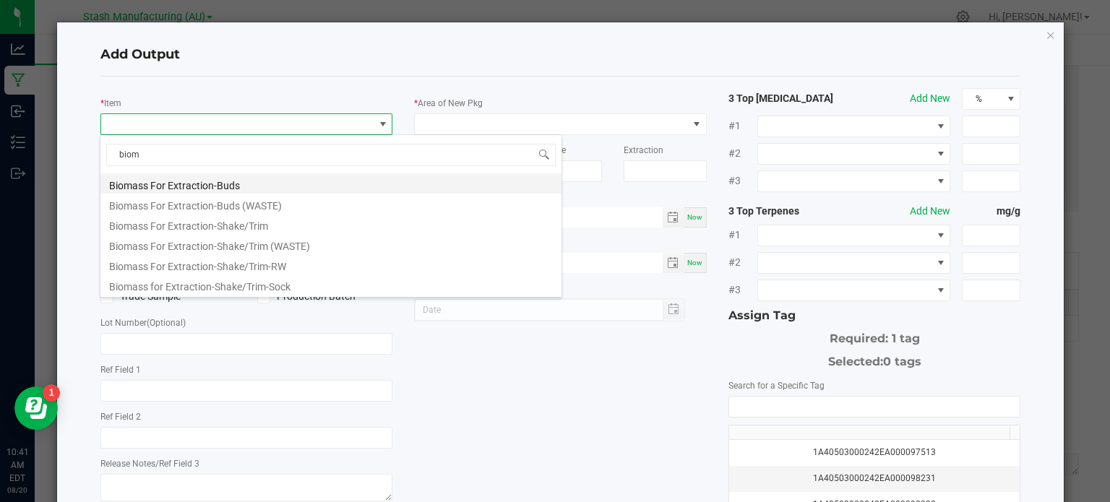
click at [323, 186] on li "Biomass For Extraction-Buds" at bounding box center [330, 184] width 461 height 20
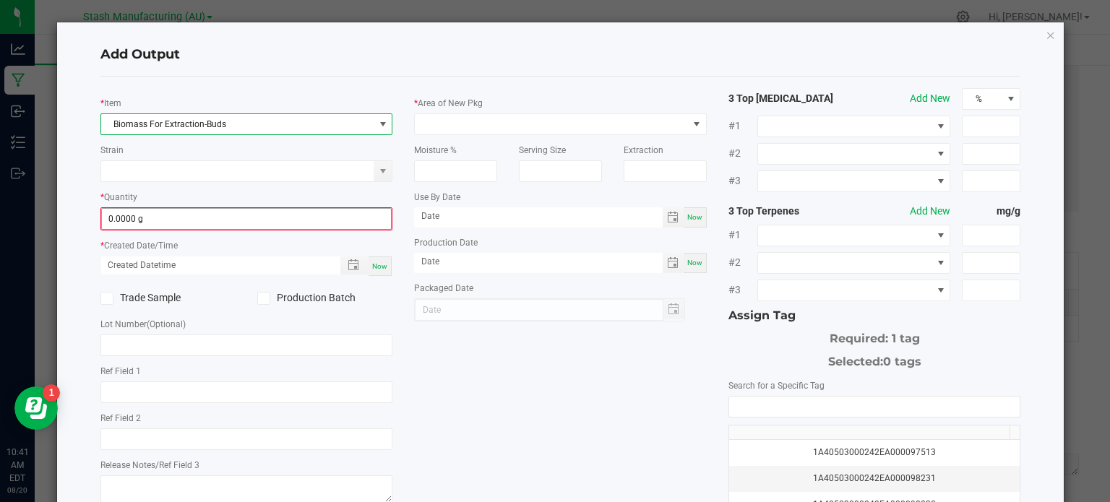
type input "0"
click at [313, 220] on input "0" at bounding box center [247, 219] width 290 height 20
click at [320, 115] on span "Biomass For Extraction-Buds" at bounding box center [237, 124] width 273 height 20
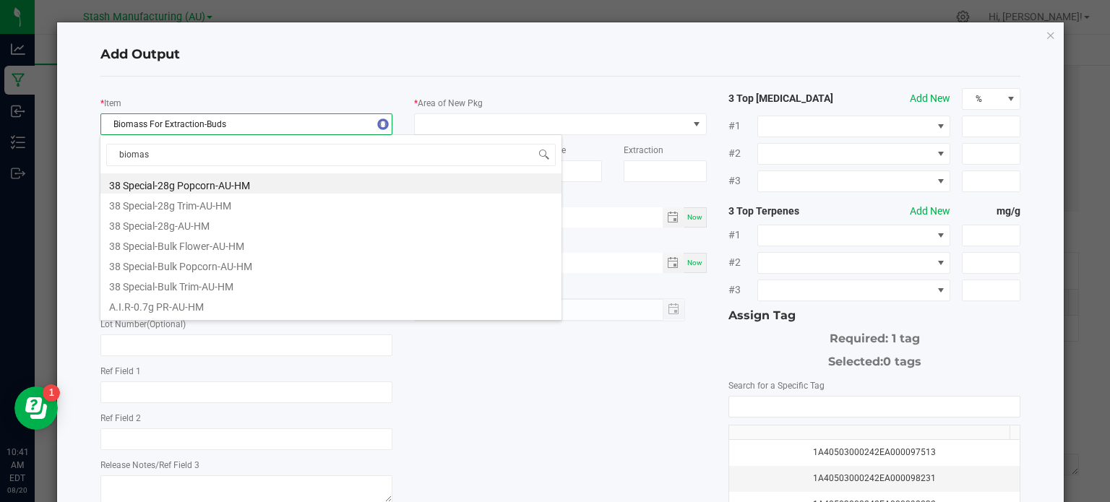
type input "biomass"
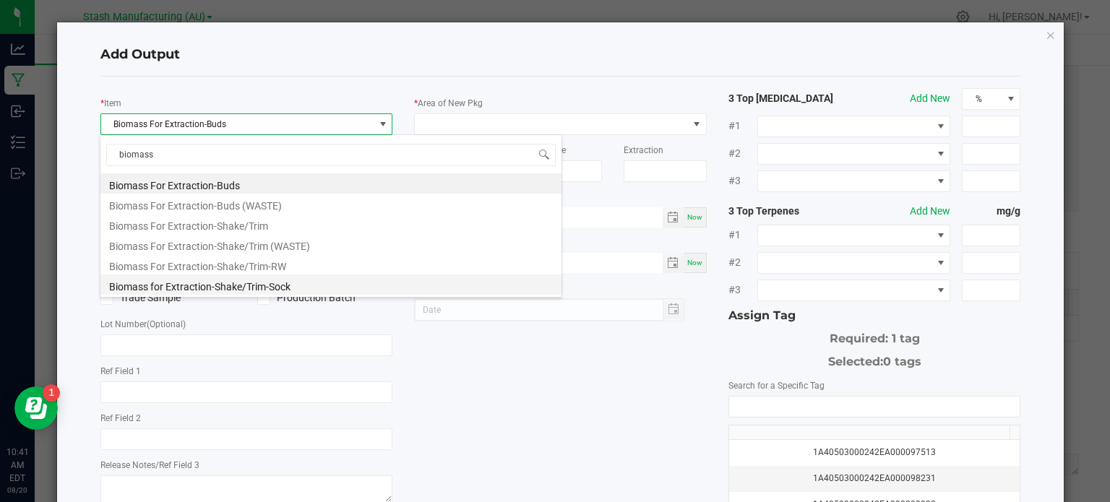
click at [286, 288] on li "Biomass for Extraction-Shake/Trim-Sock" at bounding box center [330, 285] width 461 height 20
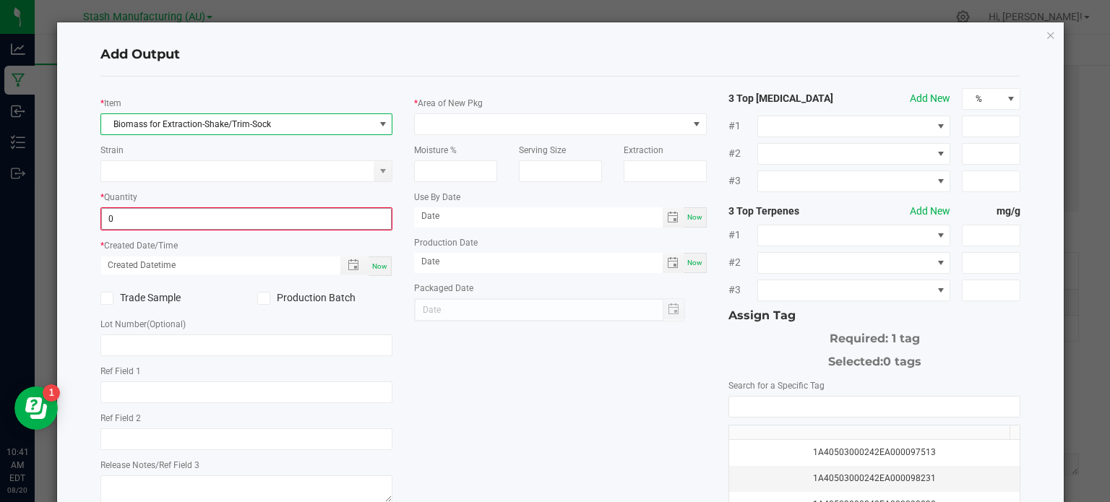
click at [272, 223] on input "0" at bounding box center [247, 219] width 290 height 20
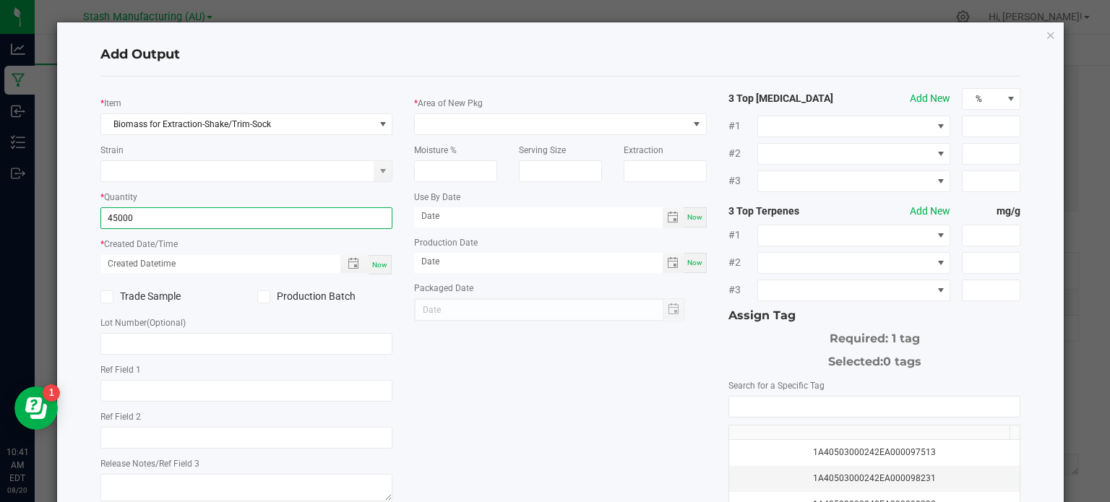
type input "45000.0000 g"
click at [372, 268] on span "Now" at bounding box center [379, 265] width 15 height 8
type input "[DATE] 10:41 AM"
type input "[DATE]"
click at [243, 305] on div "Trade Sample" at bounding box center [168, 297] width 157 height 22
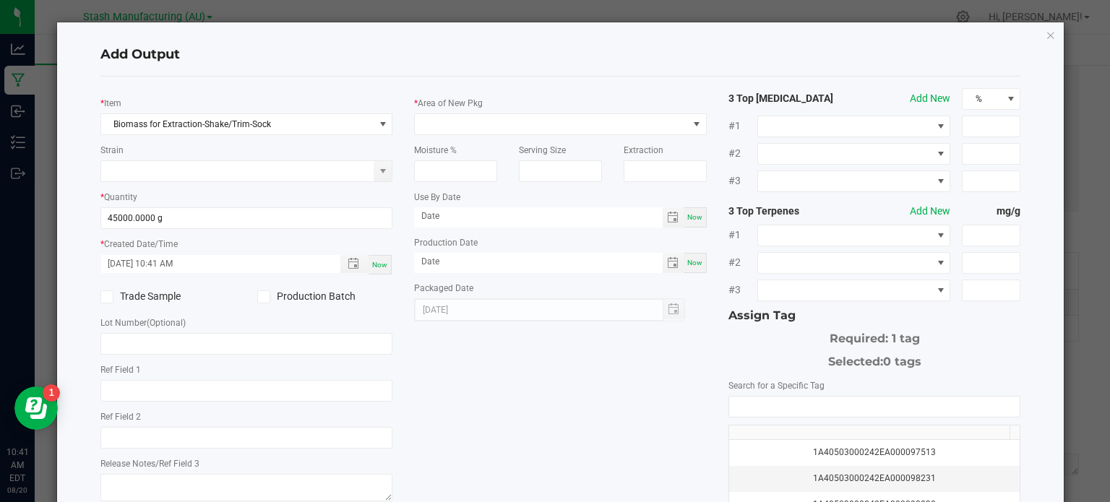
click at [260, 297] on icon at bounding box center [263, 297] width 9 height 0
click at [0, 0] on input "Production Batch" at bounding box center [0, 0] width 0 height 0
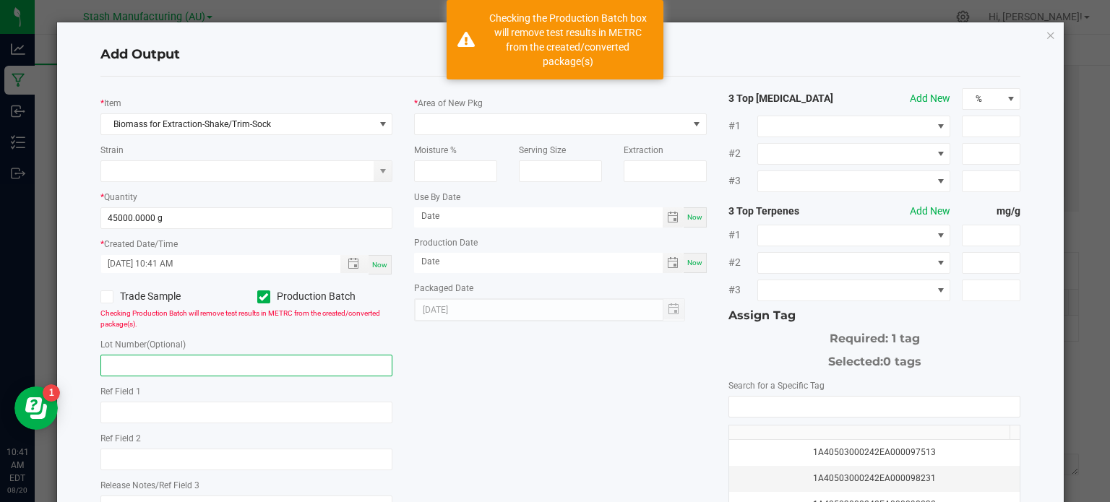
click at [249, 367] on input "text" at bounding box center [246, 366] width 293 height 22
click at [257, 302] on span at bounding box center [263, 297] width 13 height 13
click at [0, 0] on input "Production Batch" at bounding box center [0, 0] width 0 height 0
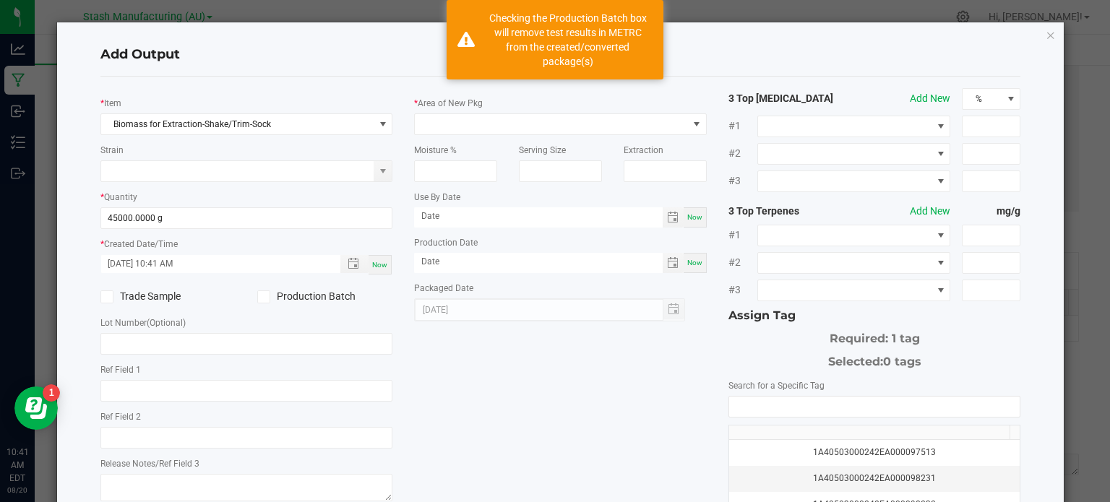
click at [416, 378] on div "* Item Biomass for Extraction-Shake/Trim-Sock Strain * Quantity 45000.0000 g * …" at bounding box center [561, 347] width 943 height 518
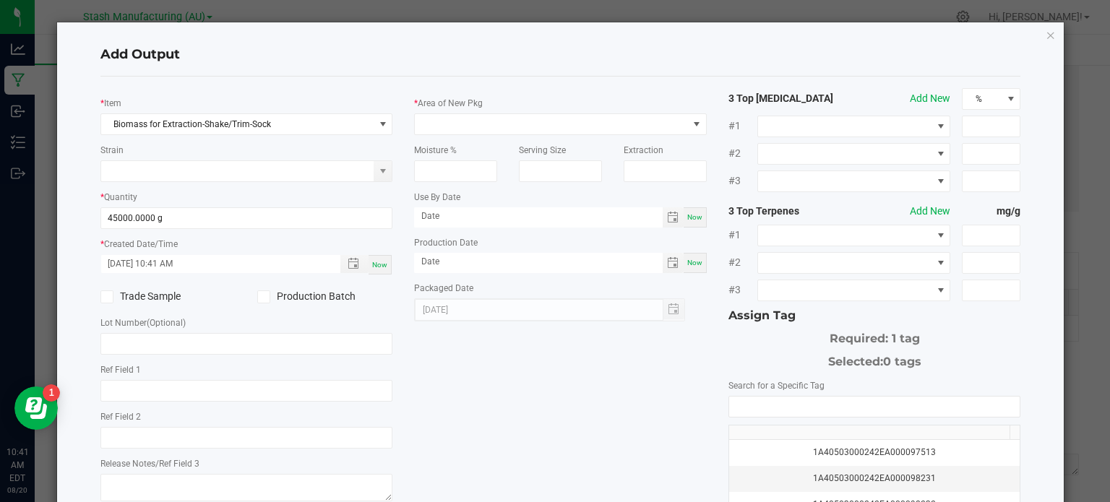
click at [434, 135] on div "Moisture %" at bounding box center [455, 158] width 105 height 47
click at [434, 131] on span at bounding box center [551, 124] width 273 height 20
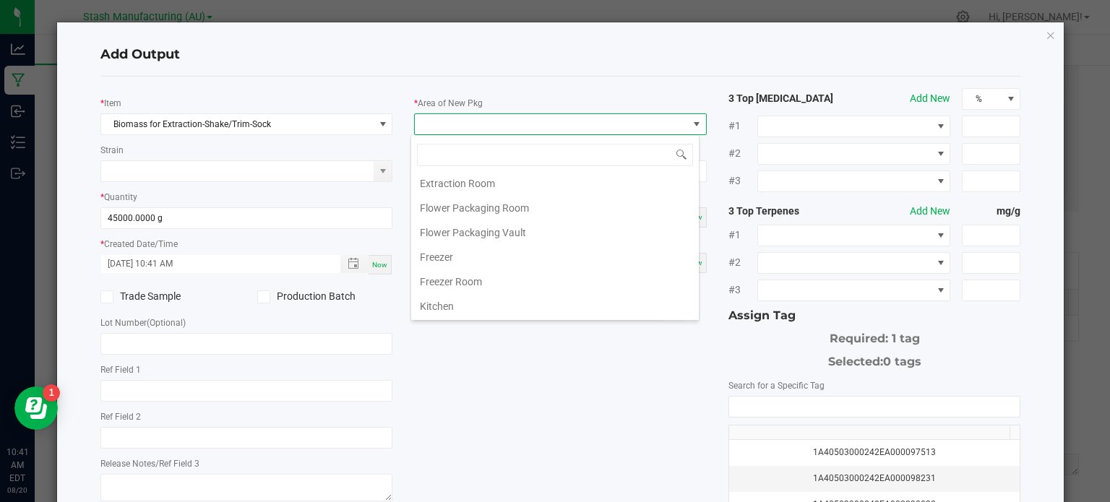
scroll to position [116, 0]
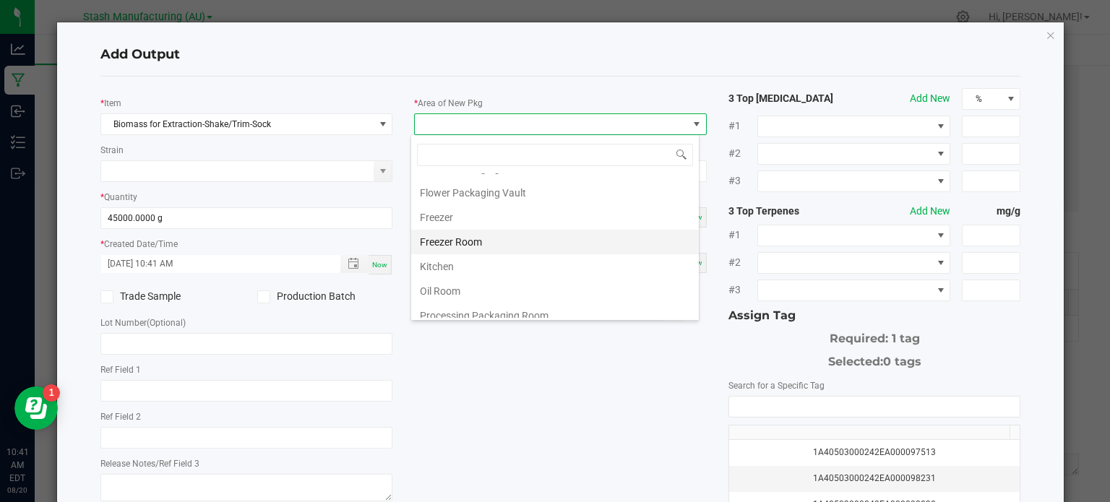
click at [607, 245] on li "Freezer Room" at bounding box center [555, 242] width 288 height 25
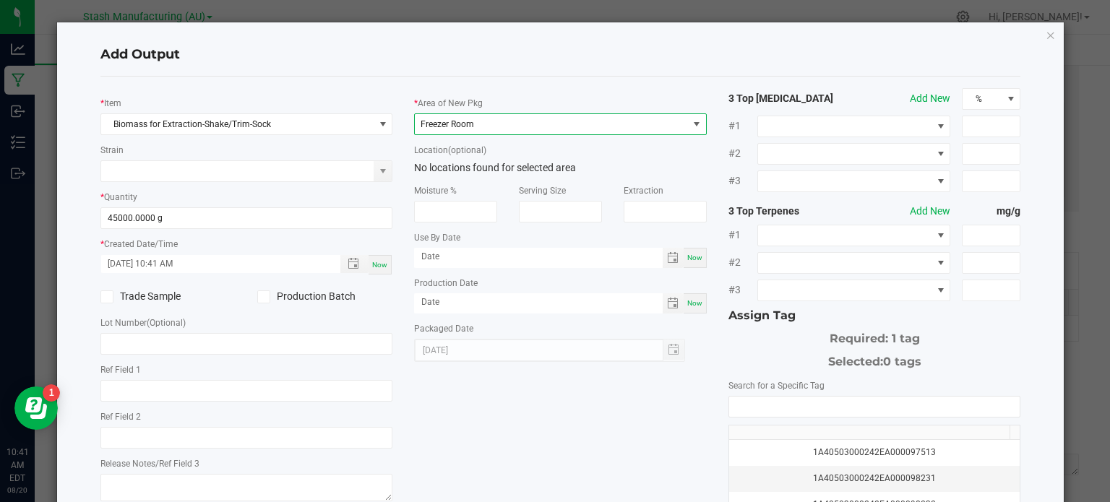
click at [616, 398] on div "* Item Biomass for Extraction-Shake/Trim-Sock Strain * Quantity 45000.0000 g * …" at bounding box center [561, 347] width 943 height 518
click at [688, 305] on span "Now" at bounding box center [695, 303] width 15 height 8
type input "[DATE]"
click at [689, 261] on span "Now" at bounding box center [695, 258] width 15 height 8
type input "[DATE]"
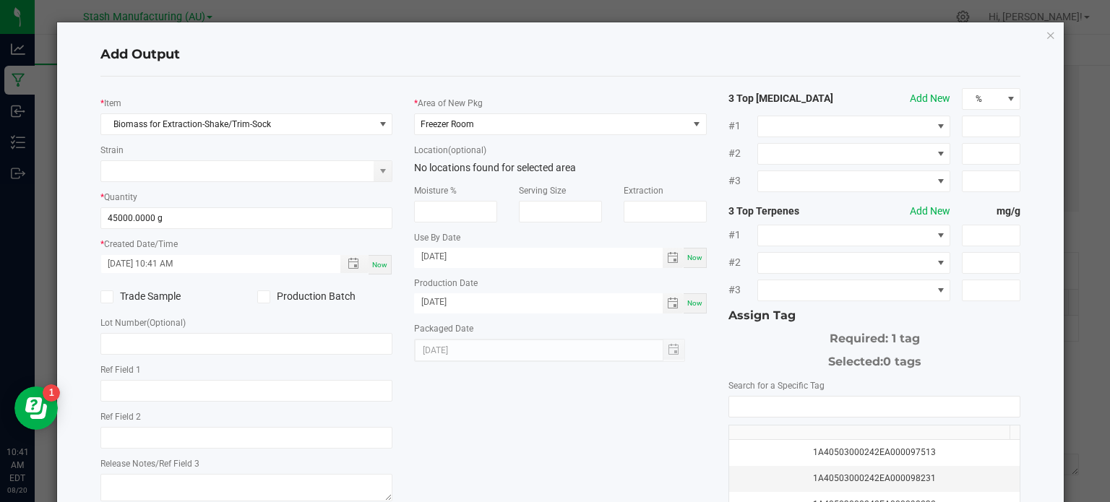
click at [606, 398] on div "* Item Biomass for Extraction-Shake/Trim-Sock Strain * Quantity 45000.0000 g * …" at bounding box center [561, 347] width 943 height 518
click at [751, 398] on input "NO DATA FOUND" at bounding box center [874, 407] width 291 height 20
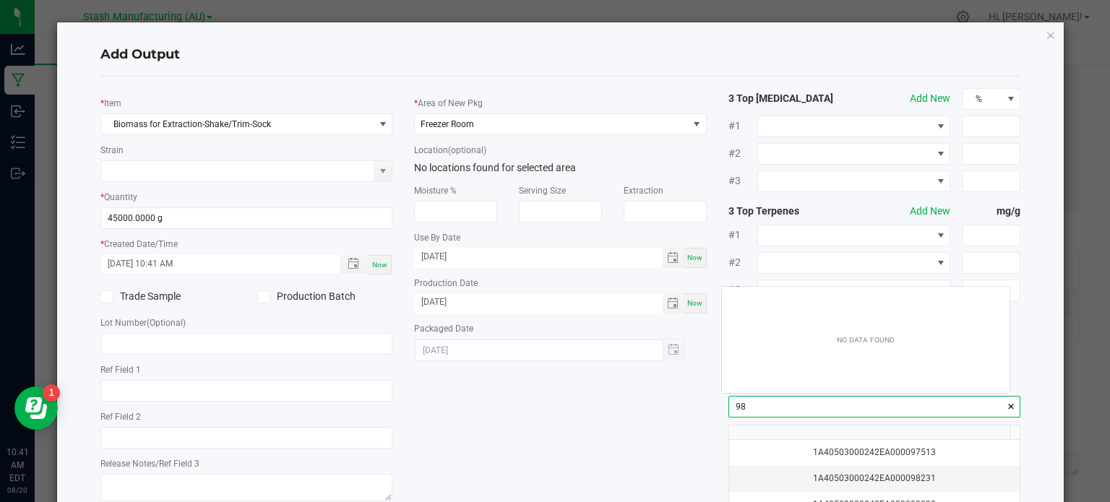
scroll to position [20, 288]
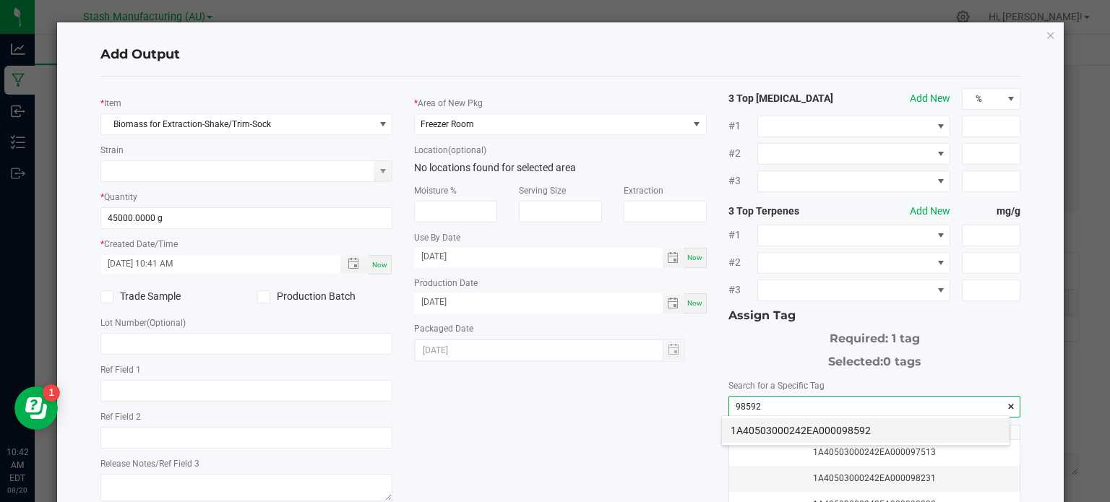
click at [804, 430] on li "1A40503000242EA000098592" at bounding box center [866, 431] width 288 height 25
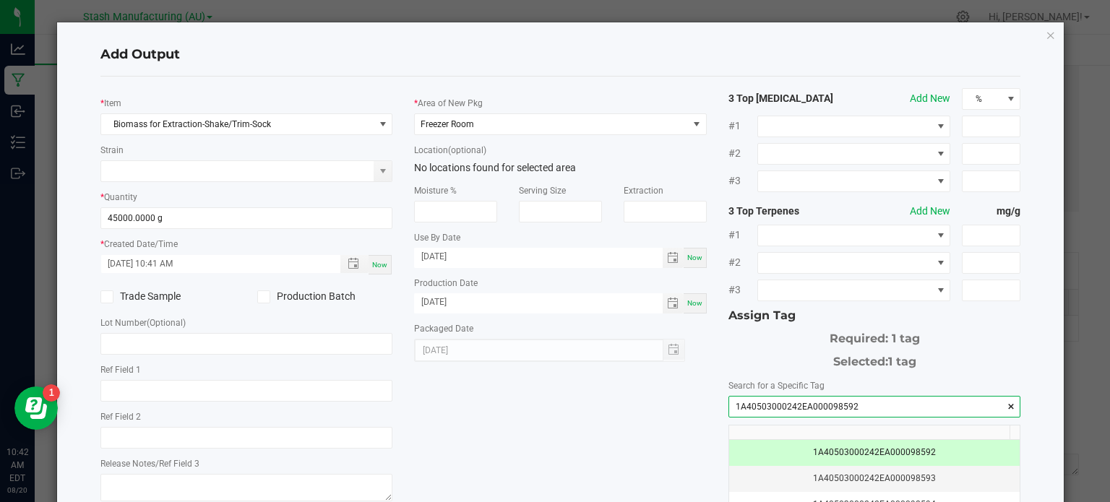
type input "1A40503000242EA000098592"
drag, startPoint x: 703, startPoint y: 416, endPoint x: 685, endPoint y: 58, distance: 358.3
click at [685, 58] on h4 "Add Output" at bounding box center [560, 55] width 921 height 19
drag, startPoint x: 654, startPoint y: 429, endPoint x: 628, endPoint y: 436, distance: 27.0
click at [628, 436] on div "* Item Biomass for Extraction-Shake/Trim-Sock Strain * Quantity 45000.0000 g * …" at bounding box center [561, 347] width 943 height 518
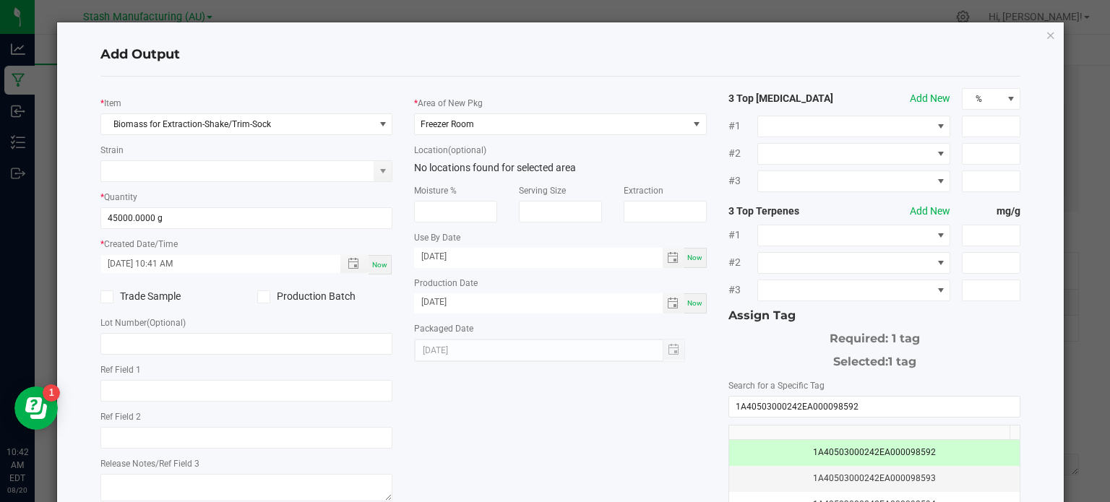
click at [613, 456] on div "* Item Biomass for Extraction-Shake/Trim-Sock Strain * Quantity 45000.0000 g * …" at bounding box center [561, 347] width 943 height 518
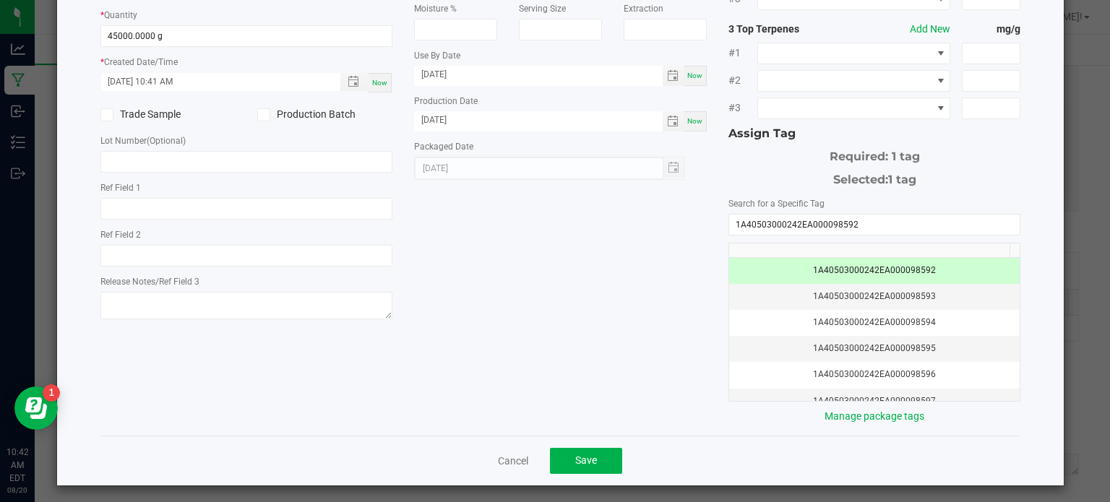
scroll to position [185, 0]
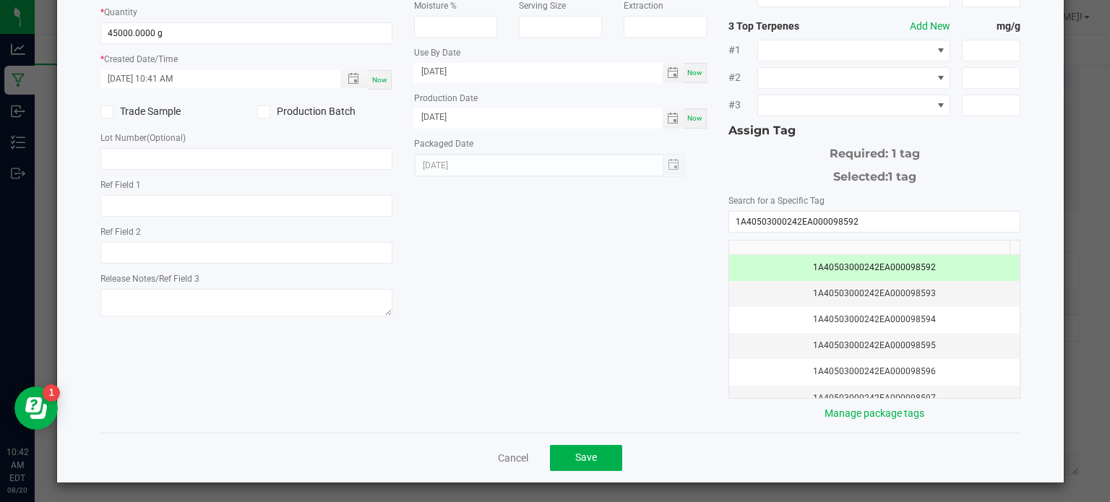
drag, startPoint x: 579, startPoint y: 466, endPoint x: 532, endPoint y: 450, distance: 49.6
click at [532, 450] on div "Cancel Save" at bounding box center [560, 458] width 921 height 50
click at [564, 448] on button "Save" at bounding box center [586, 458] width 72 height 26
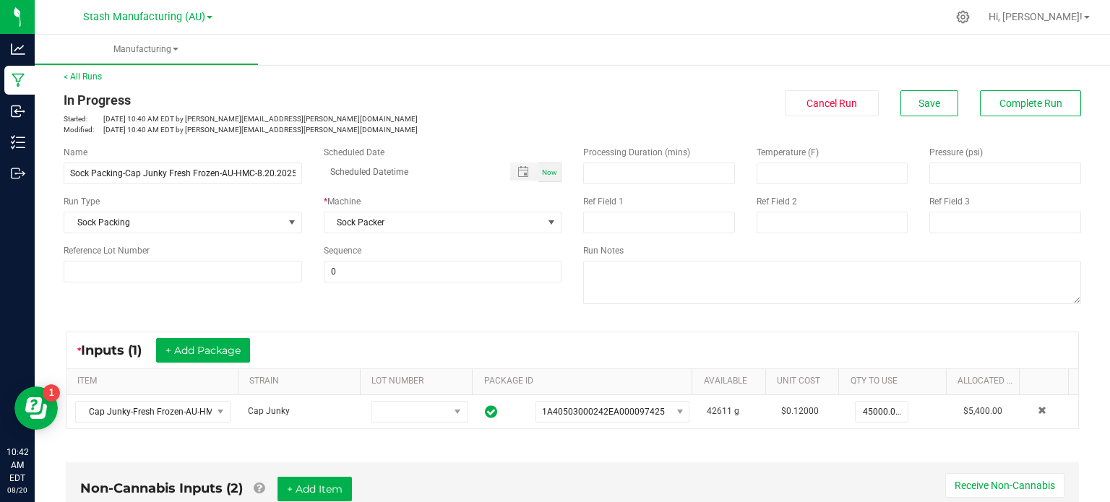
scroll to position [0, 0]
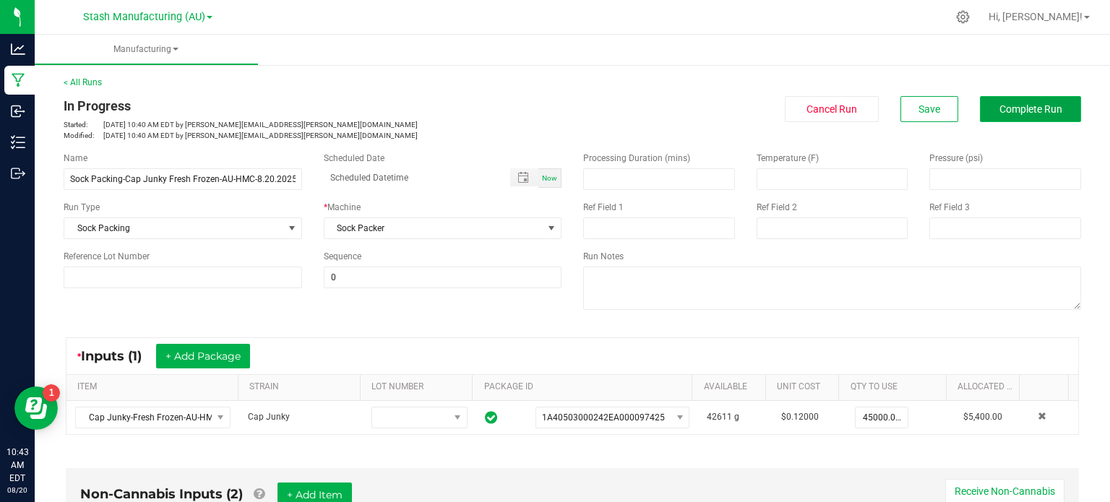
click at [1038, 106] on span "Complete Run" at bounding box center [1031, 109] width 63 height 12
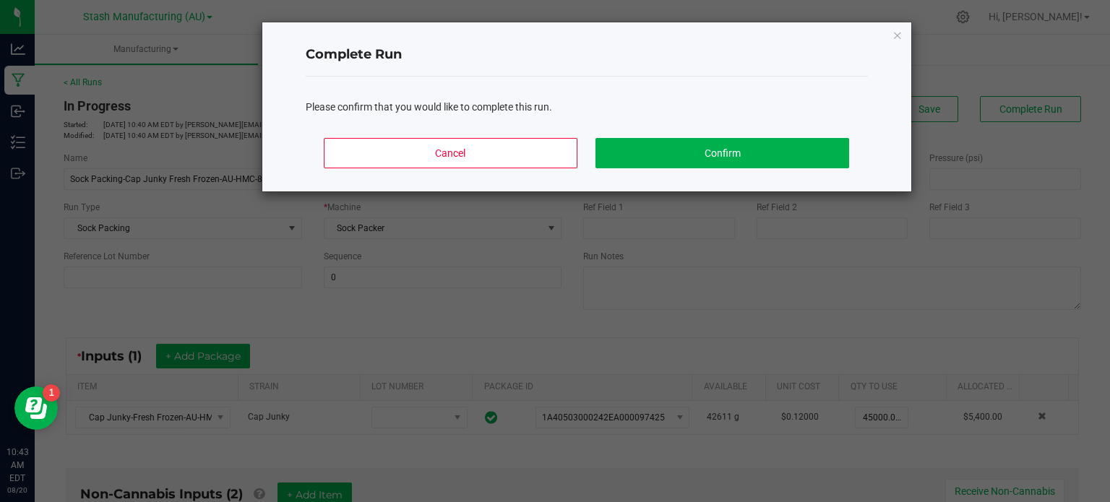
click at [815, 136] on div "Cancel Confirm" at bounding box center [587, 159] width 562 height 65
click at [816, 138] on button "Confirm" at bounding box center [722, 153] width 253 height 30
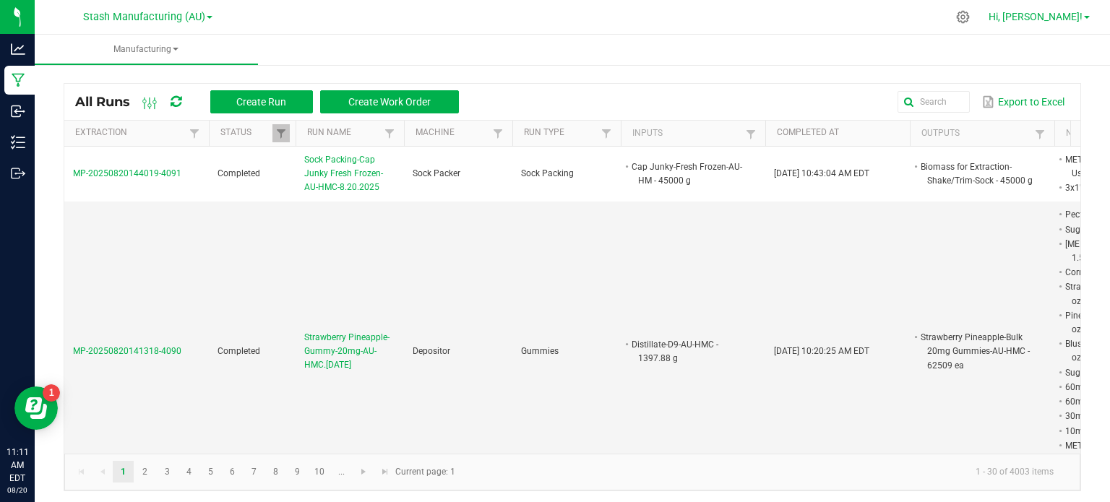
click at [1076, 9] on link "Hi, [PERSON_NAME]!" at bounding box center [1039, 16] width 113 height 15
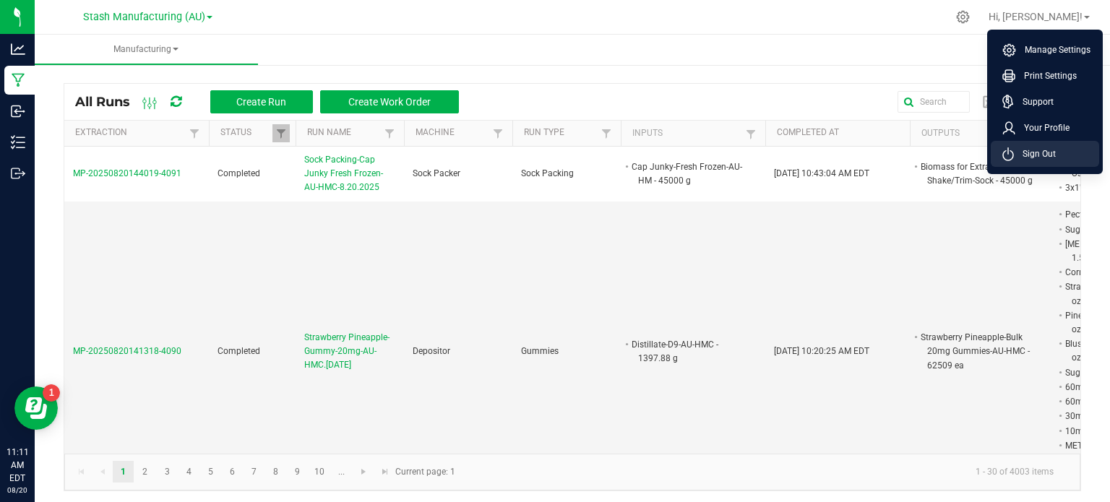
click at [1042, 149] on span "Sign Out" at bounding box center [1035, 154] width 42 height 14
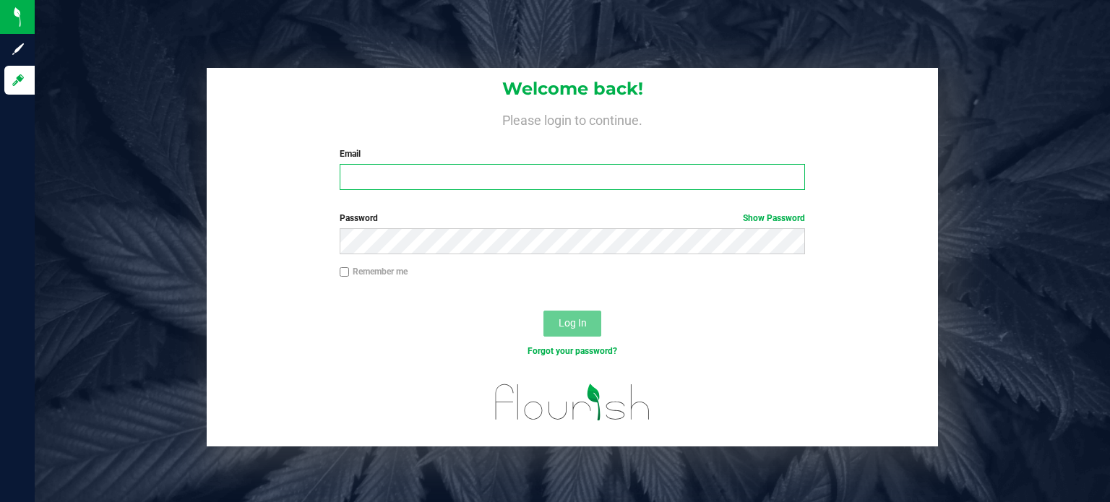
type input "[EMAIL_ADDRESS][PERSON_NAME][DOMAIN_NAME]"
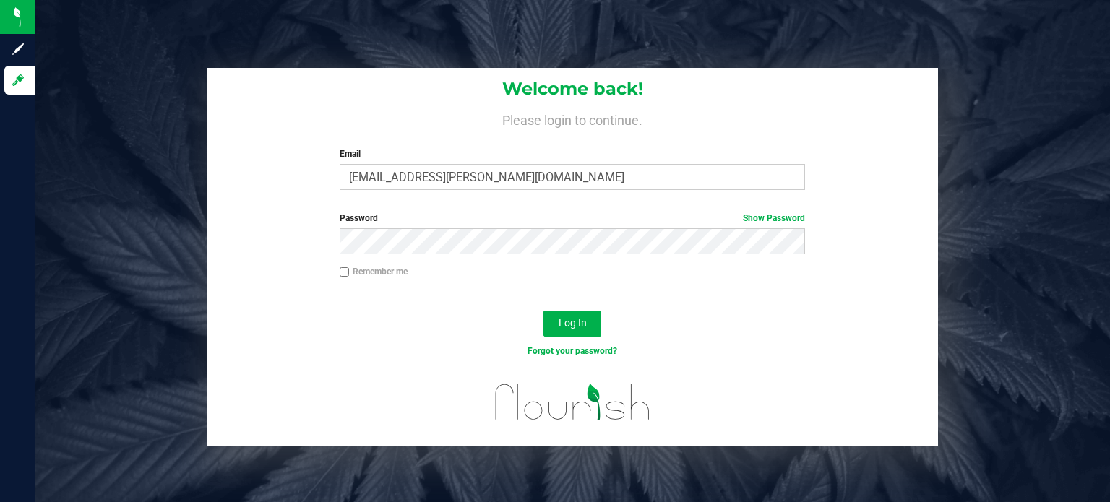
click at [968, 64] on div "Welcome back! Please login to continue. Email [PERSON_NAME][EMAIL_ADDRESS][PERS…" at bounding box center [573, 251] width 1076 height 502
